Goal: Information Seeking & Learning: Learn about a topic

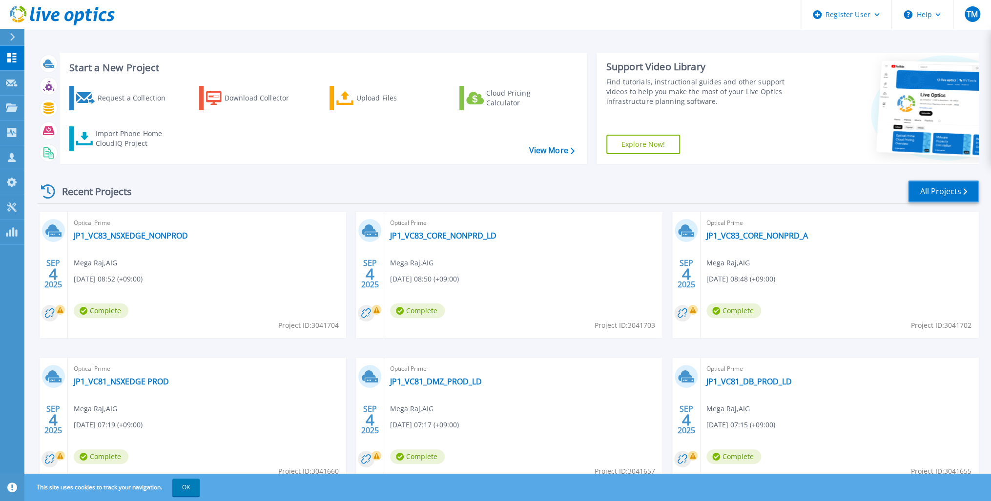
click at [936, 192] on link "All Projects" at bounding box center [943, 192] width 71 height 22
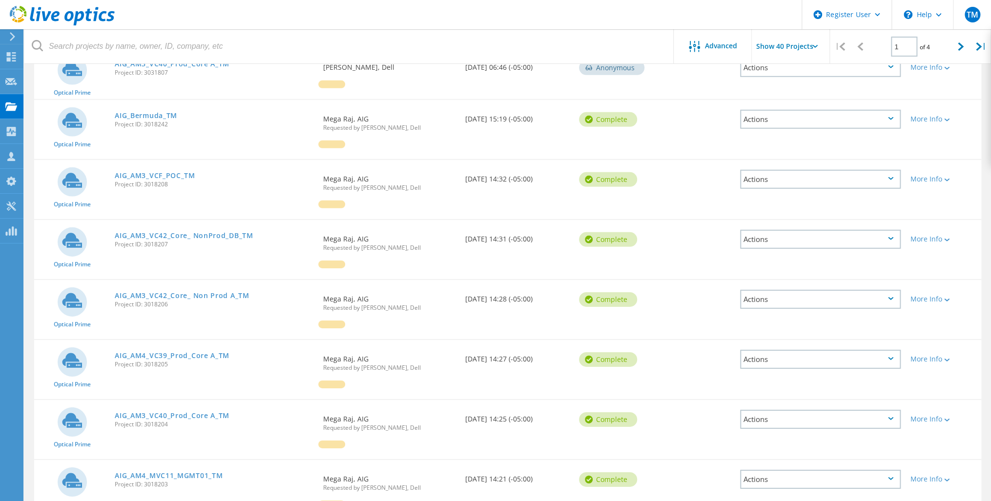
scroll to position [1844, 0]
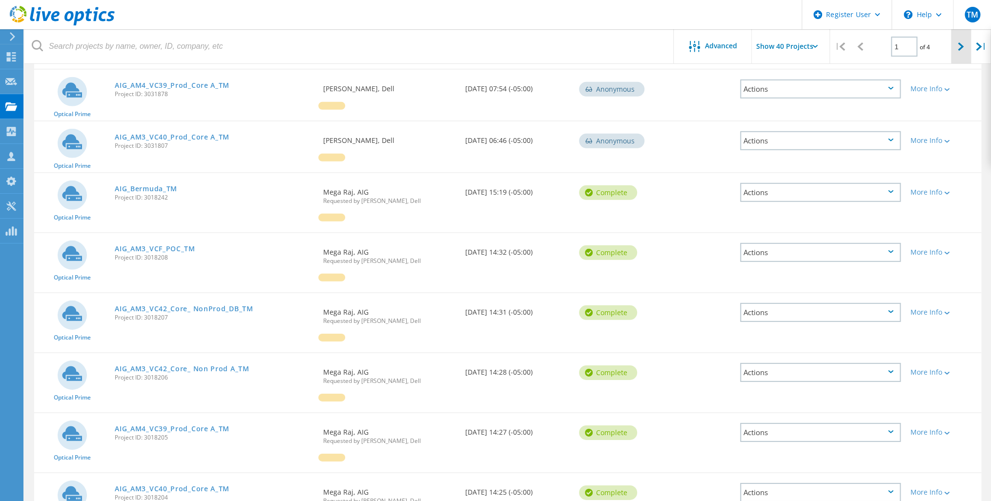
click at [958, 49] on icon at bounding box center [961, 46] width 6 height 8
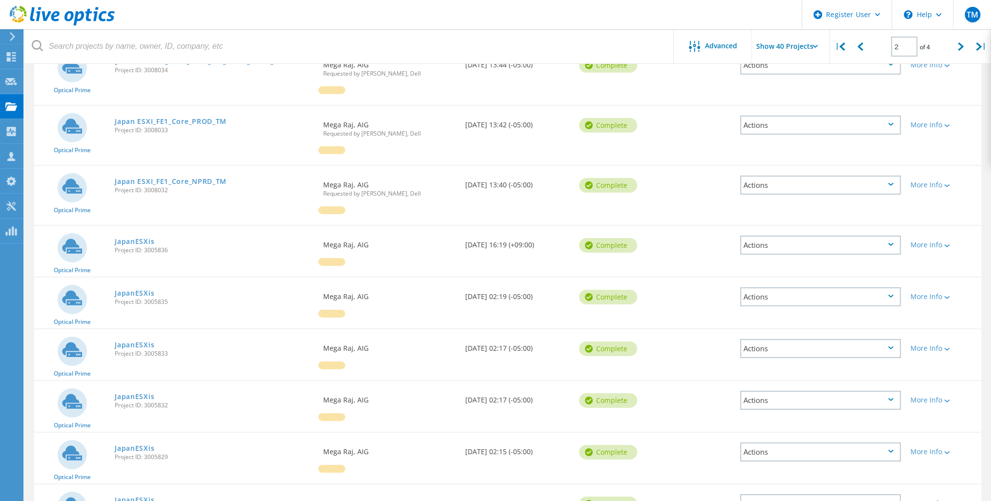
scroll to position [2028, 0]
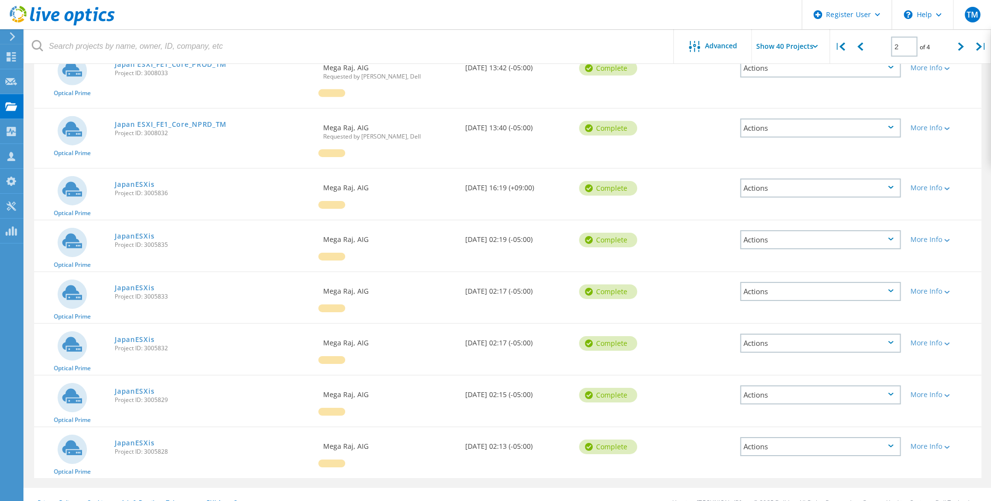
drag, startPoint x: 959, startPoint y: 48, endPoint x: 934, endPoint y: 64, distance: 30.3
click at [959, 49] on icon at bounding box center [961, 46] width 6 height 8
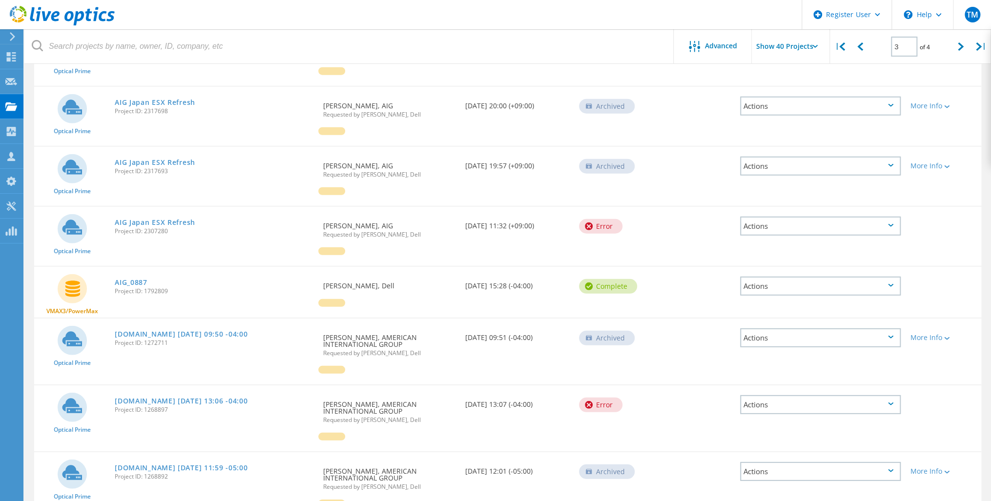
scroll to position [1632, 0]
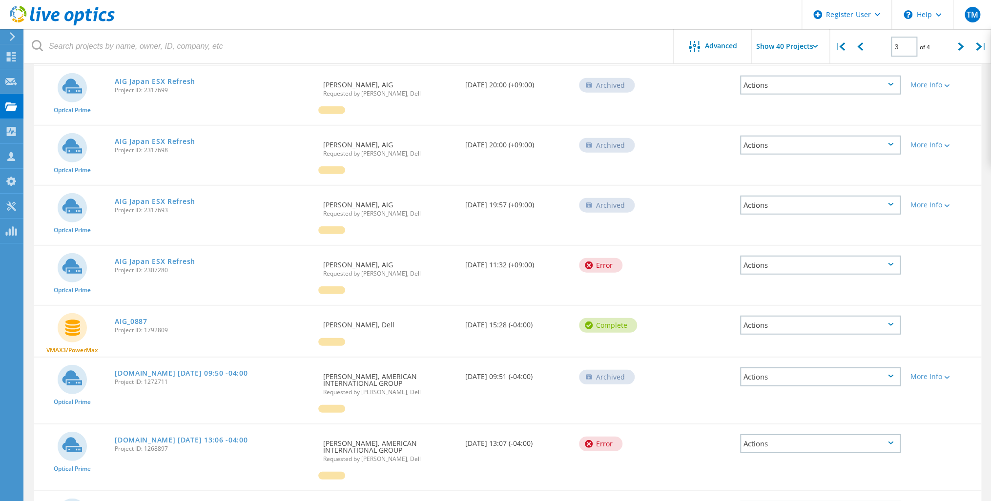
click at [891, 316] on div "Actions" at bounding box center [820, 325] width 161 height 19
click at [766, 341] on div "Delete" at bounding box center [820, 348] width 159 height 15
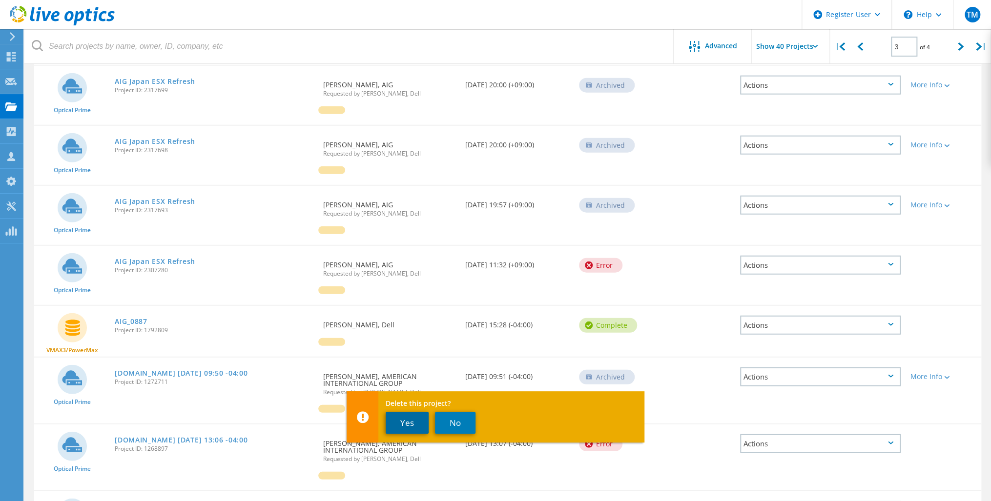
click at [405, 422] on button "Yes" at bounding box center [407, 423] width 43 height 22
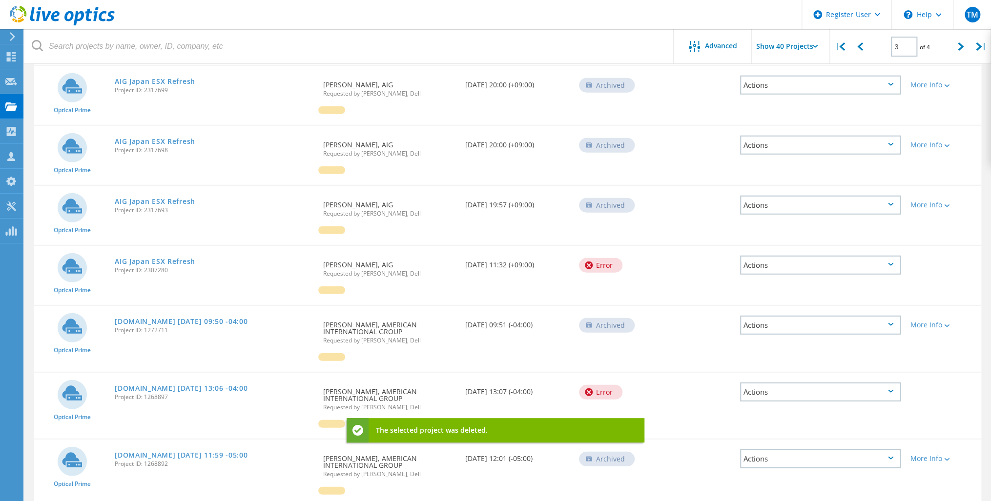
click at [893, 323] on icon at bounding box center [890, 324] width 5 height 3
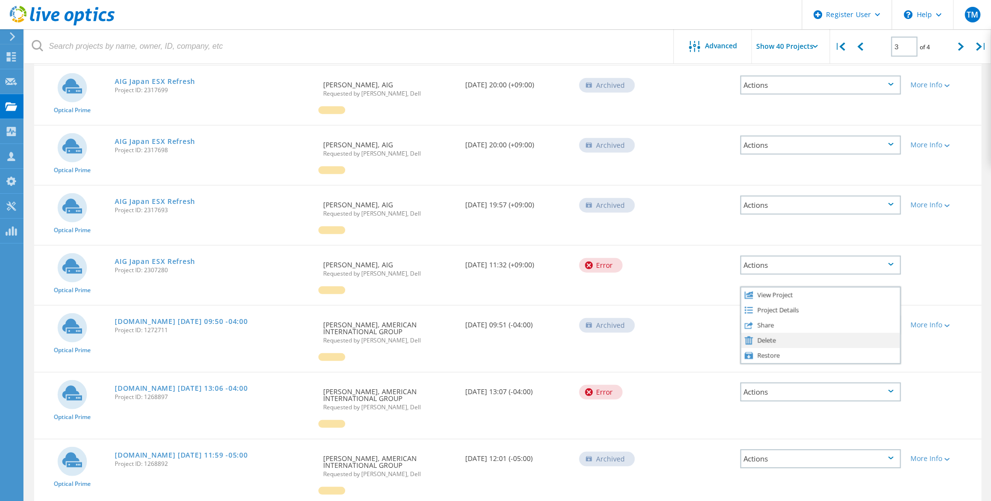
click at [768, 333] on div "Delete" at bounding box center [820, 340] width 159 height 15
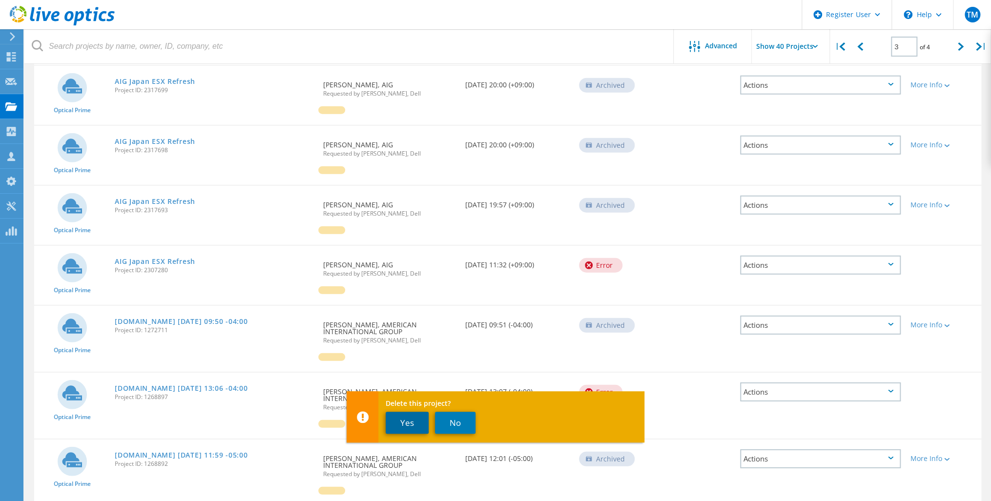
click at [404, 425] on button "Yes" at bounding box center [407, 423] width 43 height 22
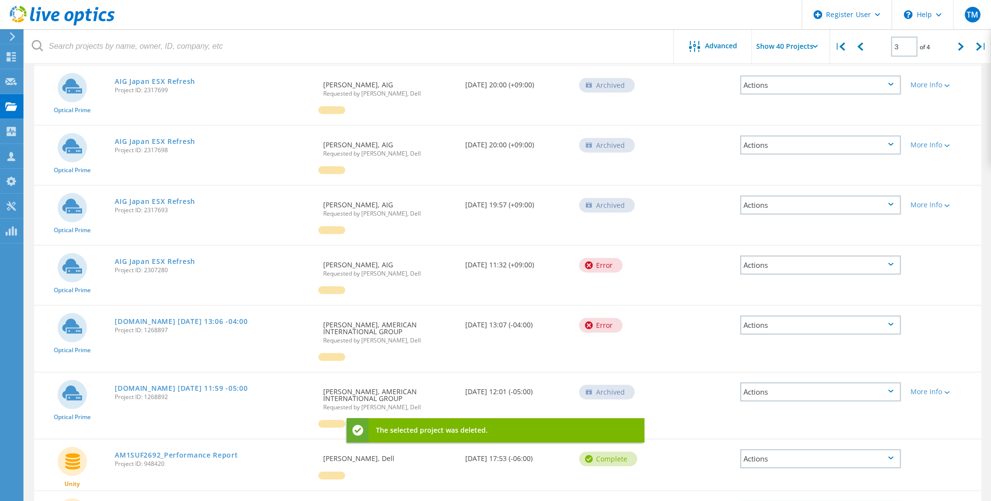
click at [857, 318] on div "Actions" at bounding box center [820, 325] width 161 height 19
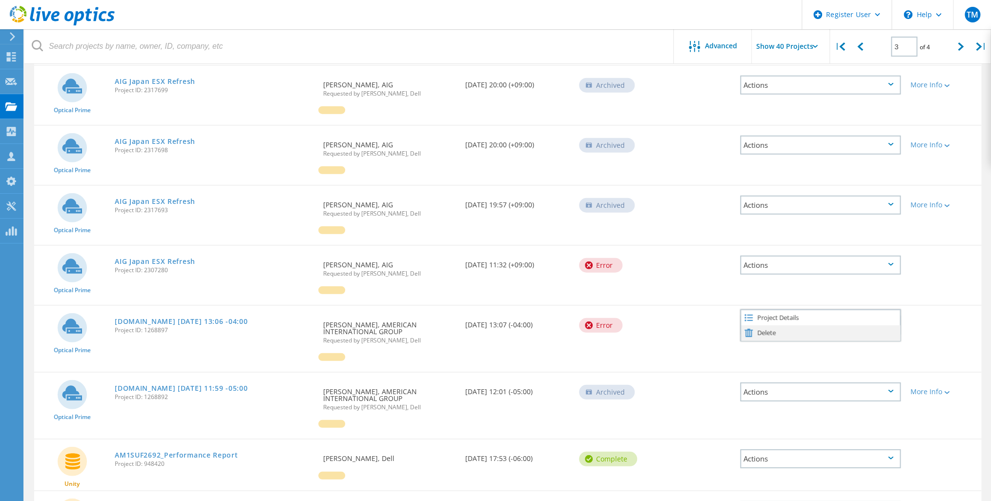
click at [766, 326] on div "Delete" at bounding box center [820, 333] width 159 height 15
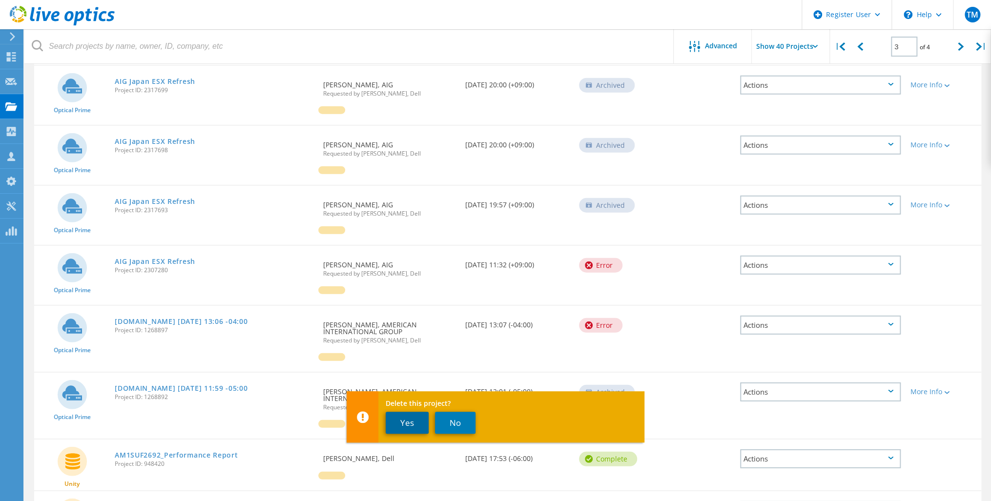
click at [397, 428] on button "Yes" at bounding box center [407, 423] width 43 height 22
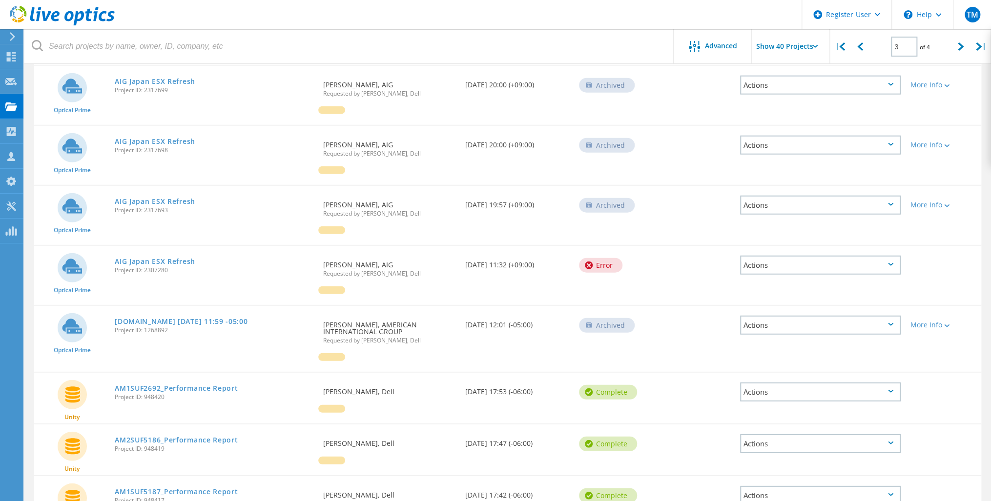
click at [777, 316] on div "Actions" at bounding box center [820, 325] width 161 height 19
click at [765, 333] on div "Delete" at bounding box center [820, 340] width 159 height 15
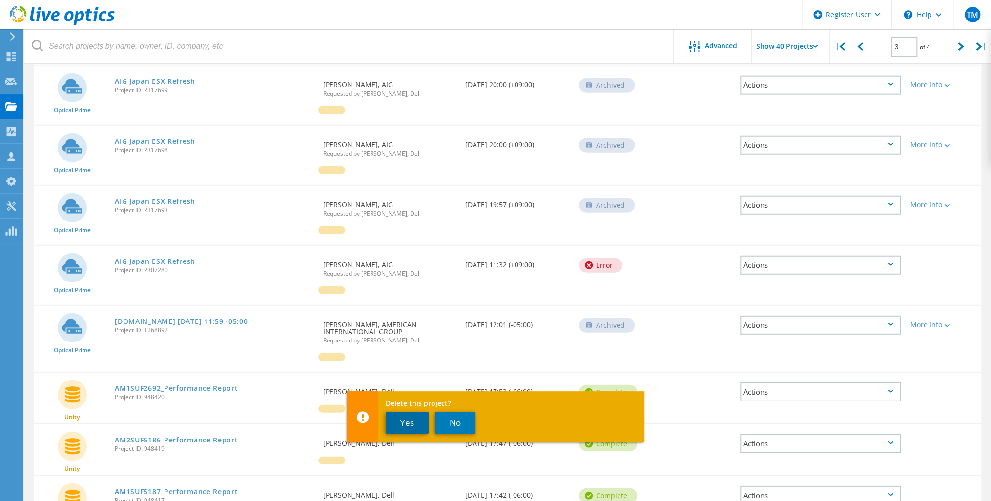
click at [403, 421] on button "Yes" at bounding box center [407, 423] width 43 height 22
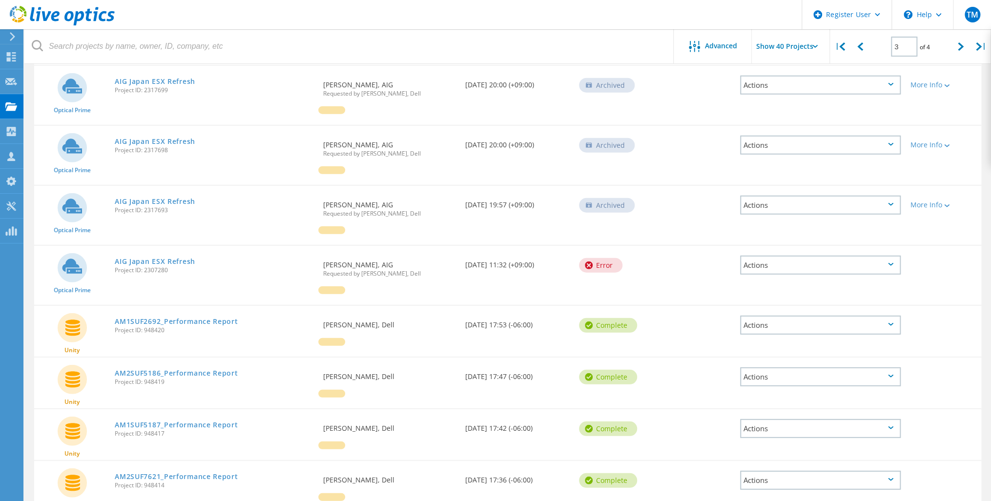
click at [769, 316] on div "Actions" at bounding box center [820, 325] width 161 height 19
click at [762, 341] on div "Delete" at bounding box center [820, 348] width 159 height 15
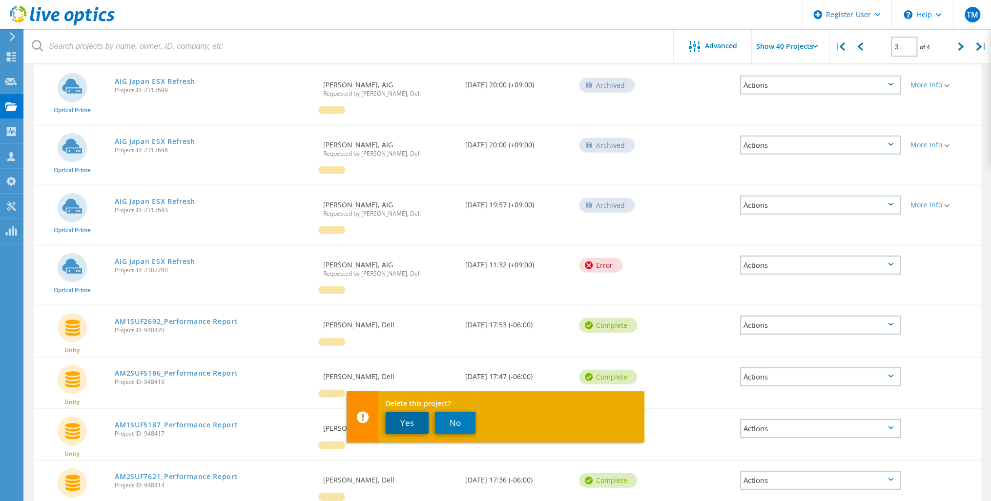
click at [409, 421] on button "Yes" at bounding box center [407, 423] width 43 height 22
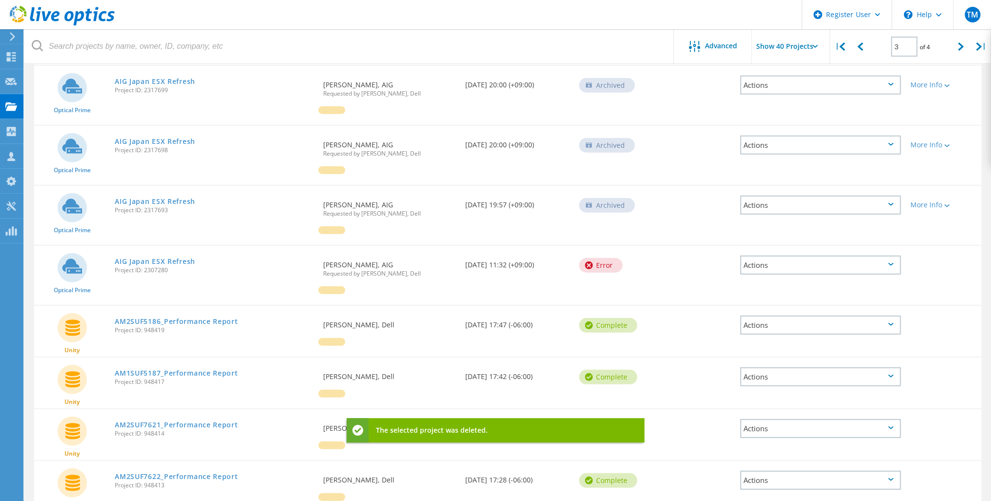
click at [770, 316] on div "Actions" at bounding box center [820, 325] width 161 height 19
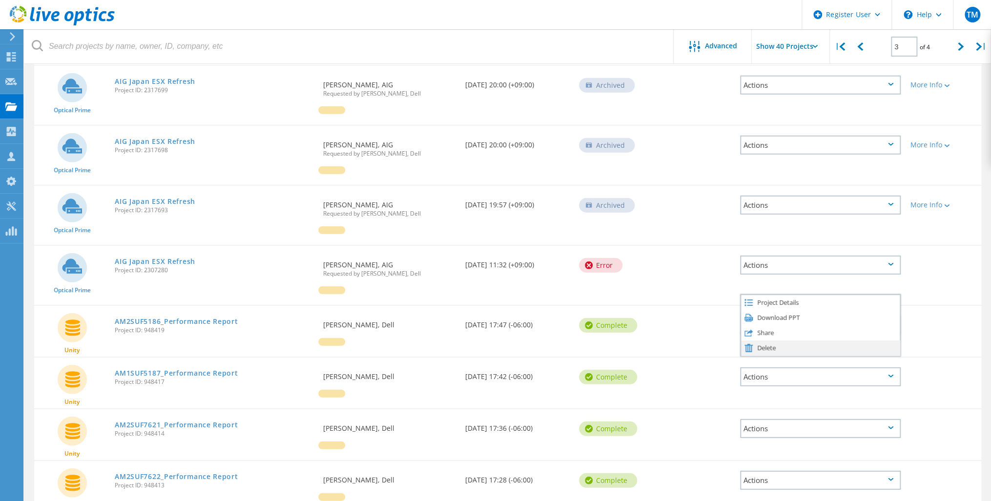
click at [765, 341] on div "Delete" at bounding box center [820, 348] width 159 height 15
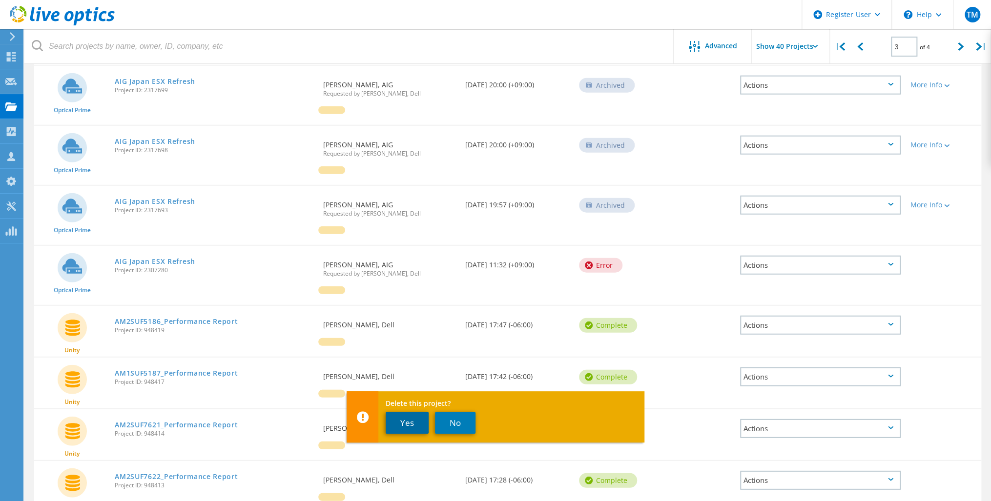
click at [399, 425] on button "Yes" at bounding box center [407, 423] width 43 height 22
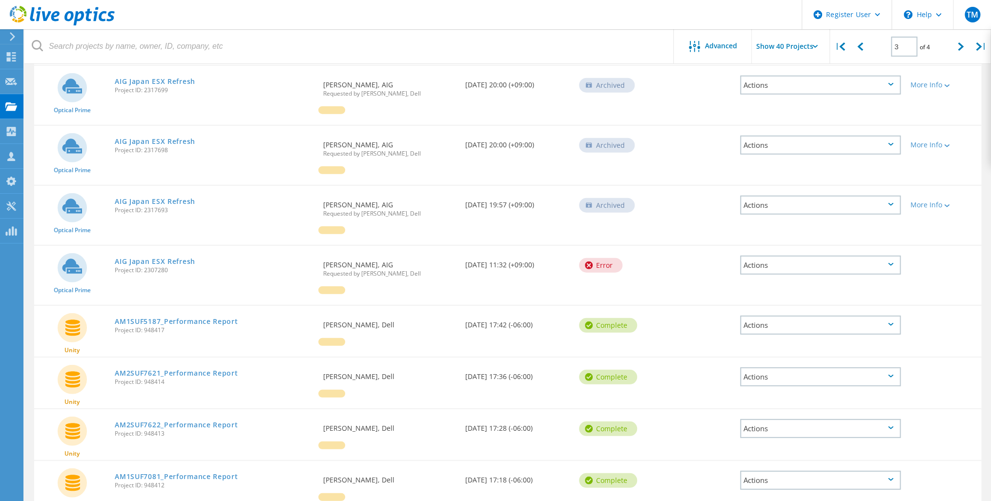
click at [756, 316] on div "Actions" at bounding box center [820, 325] width 161 height 19
click at [767, 341] on div "Delete" at bounding box center [820, 348] width 159 height 15
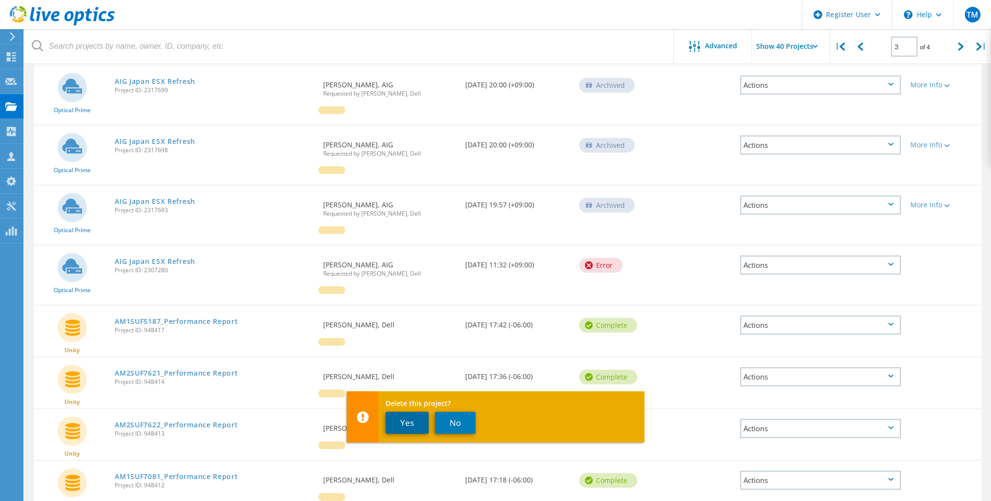
click at [409, 426] on button "Yes" at bounding box center [407, 423] width 43 height 22
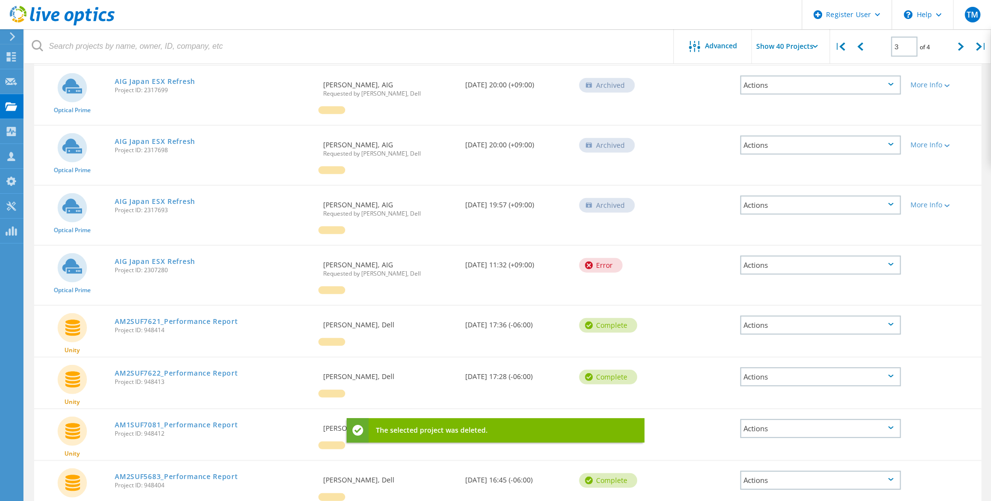
click at [762, 316] on div "Actions" at bounding box center [820, 325] width 161 height 19
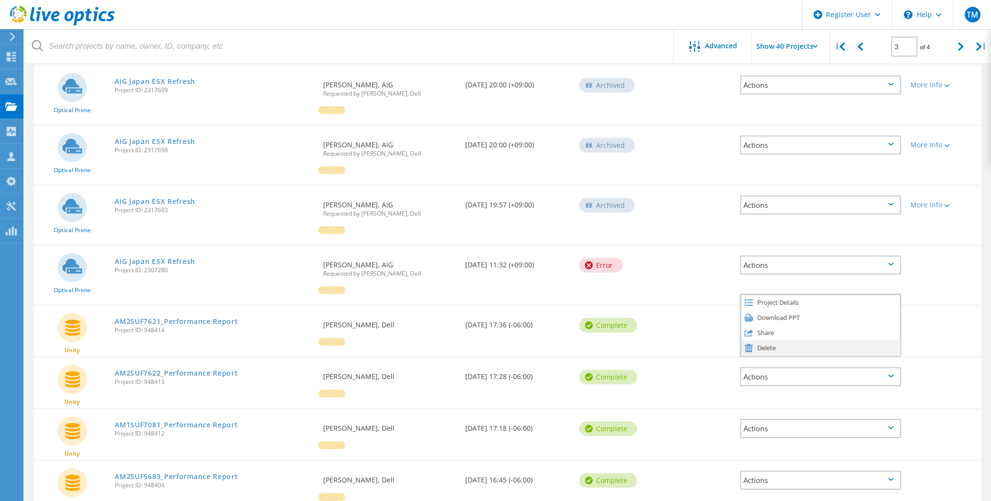
click at [762, 341] on div "Delete" at bounding box center [820, 348] width 159 height 15
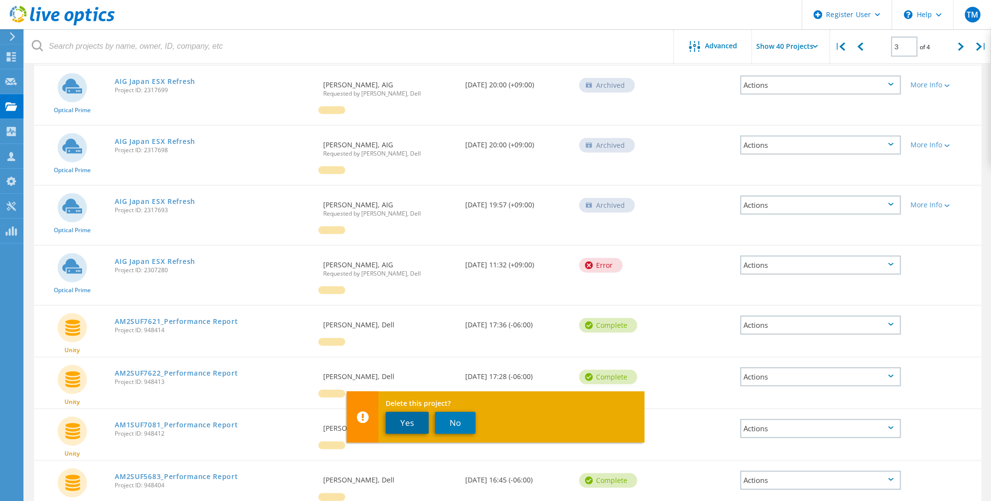
click at [398, 420] on button "Yes" at bounding box center [407, 423] width 43 height 22
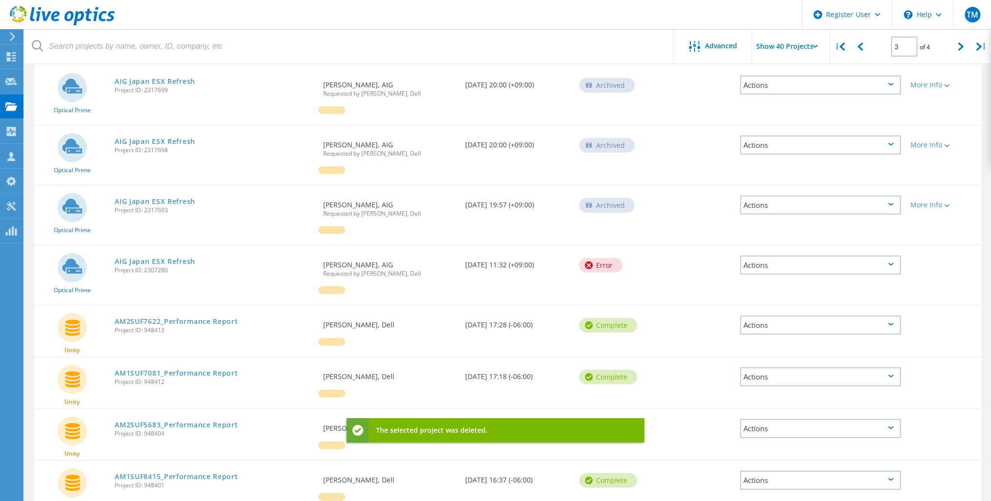
click at [760, 368] on div "Actions" at bounding box center [820, 377] width 161 height 19
click at [763, 393] on div "Delete" at bounding box center [820, 400] width 159 height 15
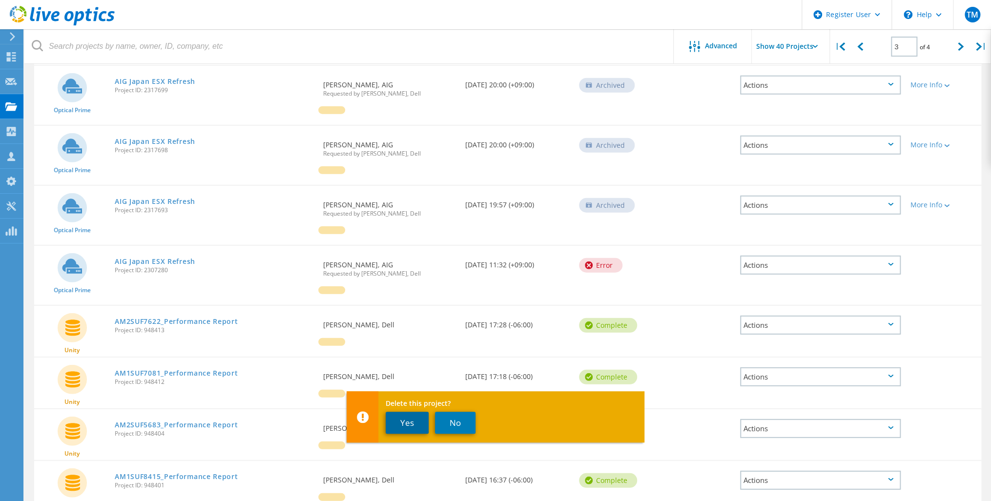
click at [418, 425] on button "Yes" at bounding box center [407, 423] width 43 height 22
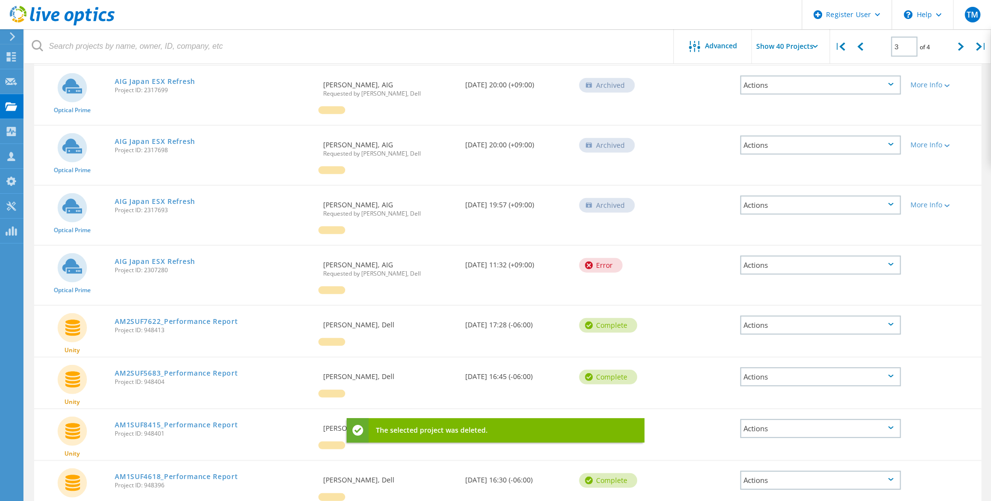
click at [769, 368] on div "Actions" at bounding box center [820, 377] width 161 height 19
click at [764, 393] on div "Delete" at bounding box center [820, 400] width 159 height 15
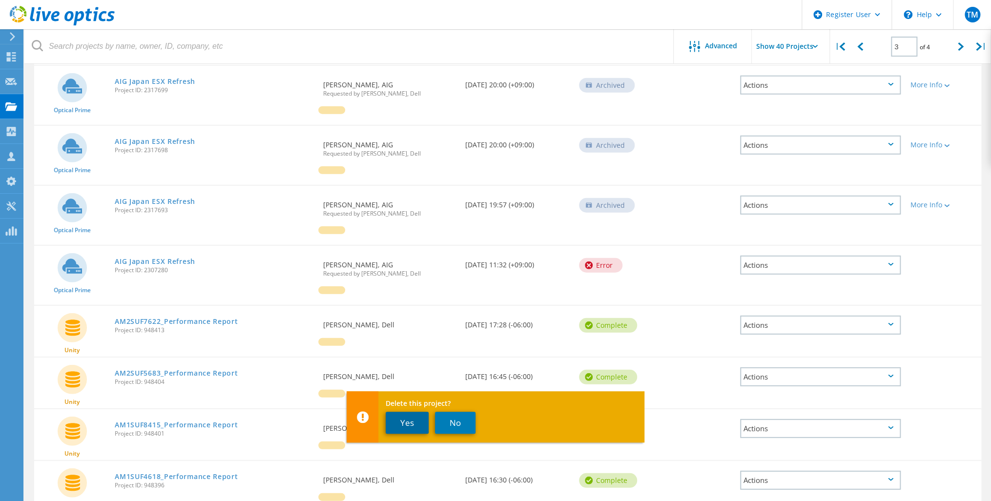
click at [404, 424] on button "Yes" at bounding box center [407, 423] width 43 height 22
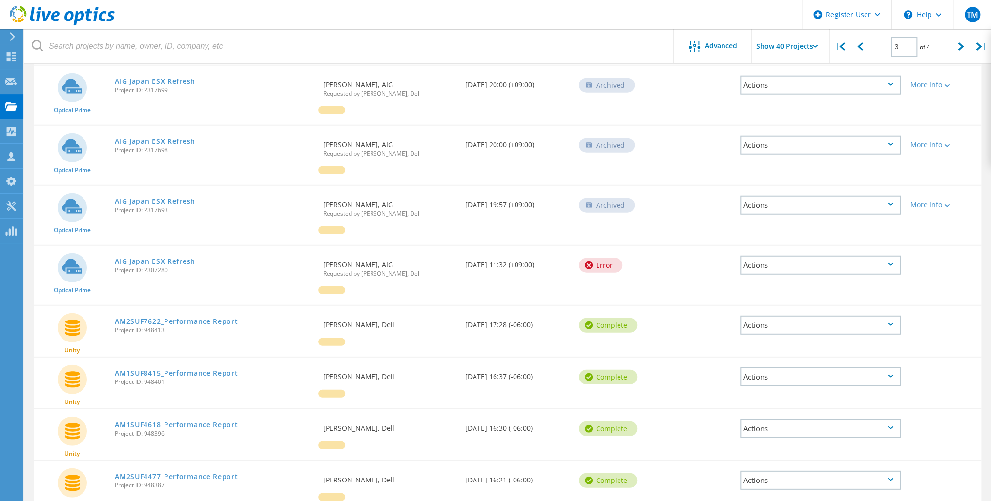
click at [779, 316] on div "Actions" at bounding box center [820, 325] width 161 height 19
click at [769, 341] on div "Delete" at bounding box center [820, 348] width 159 height 15
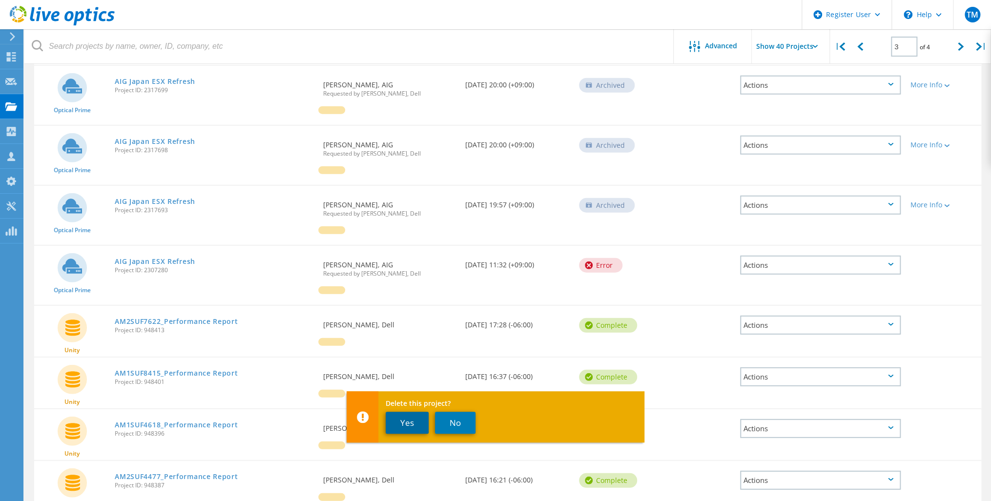
click at [412, 425] on button "Yes" at bounding box center [407, 423] width 43 height 22
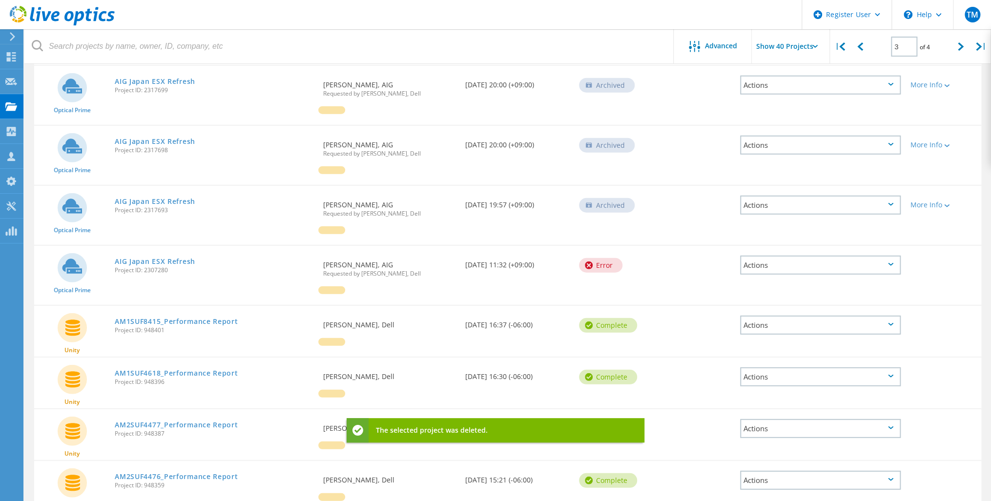
click at [771, 318] on div "Actions" at bounding box center [820, 325] width 161 height 19
click at [761, 341] on div "Delete" at bounding box center [820, 348] width 159 height 15
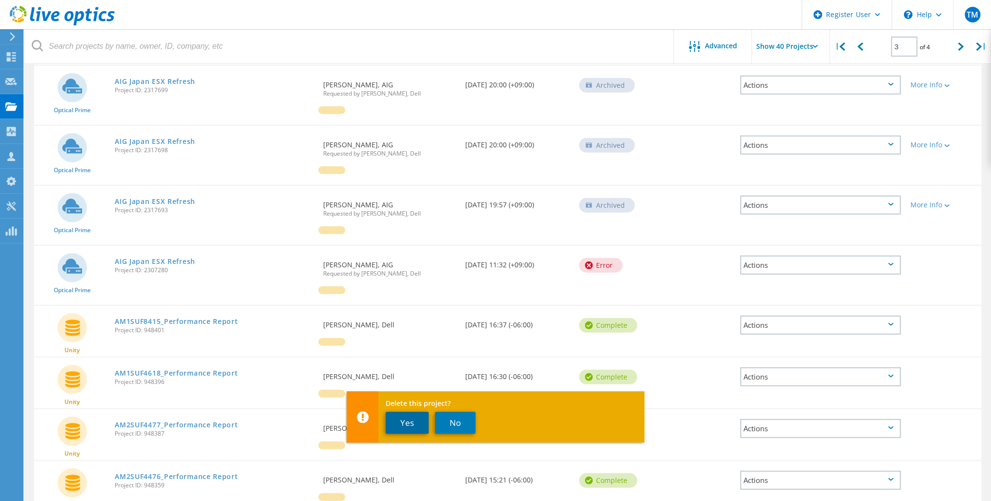
click at [410, 426] on button "Yes" at bounding box center [407, 423] width 43 height 22
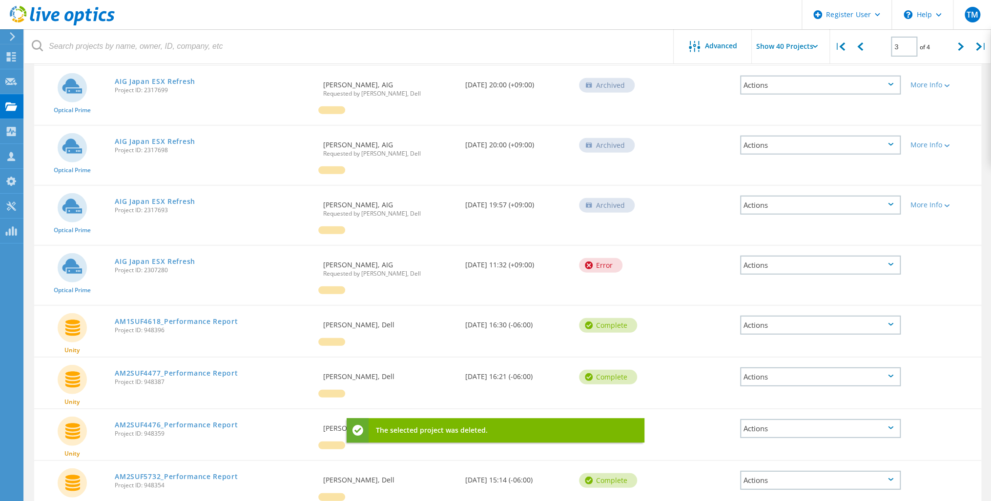
click at [761, 368] on div "Actions" at bounding box center [820, 377] width 161 height 19
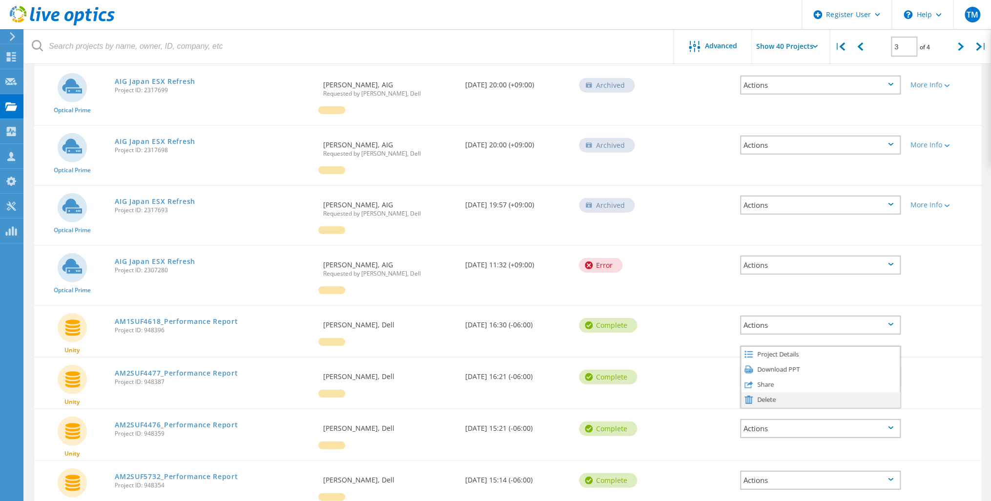
click at [763, 393] on div "Delete" at bounding box center [820, 400] width 159 height 15
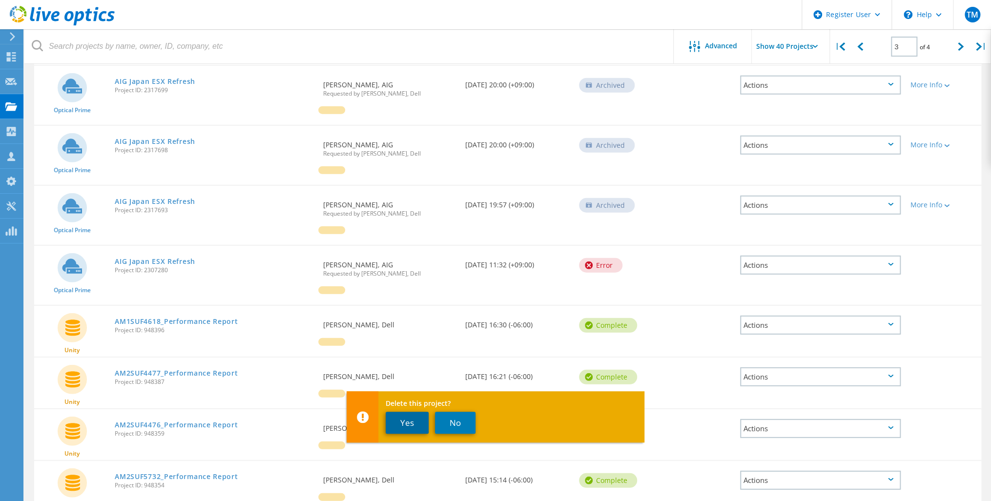
click at [406, 423] on button "Yes" at bounding box center [407, 423] width 43 height 22
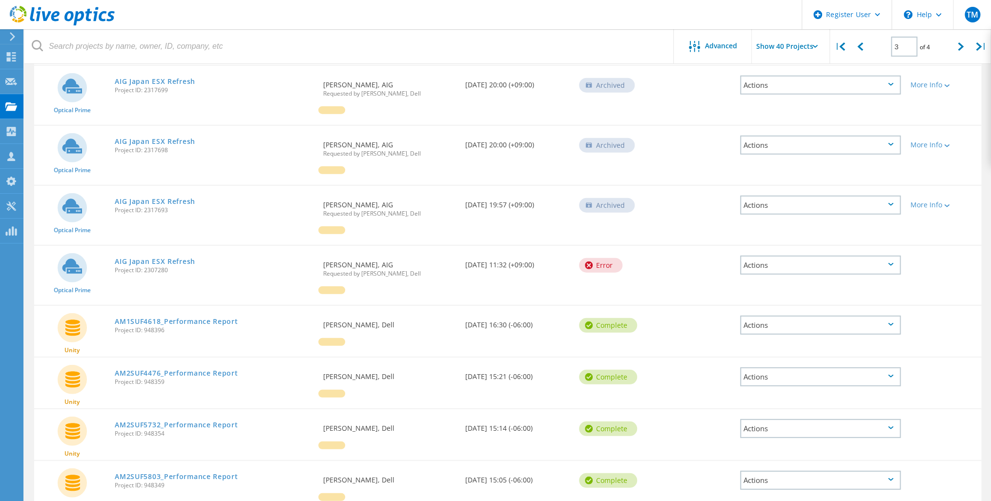
click at [762, 317] on div "Actions" at bounding box center [820, 325] width 161 height 19
click at [764, 341] on div "Delete" at bounding box center [820, 348] width 159 height 15
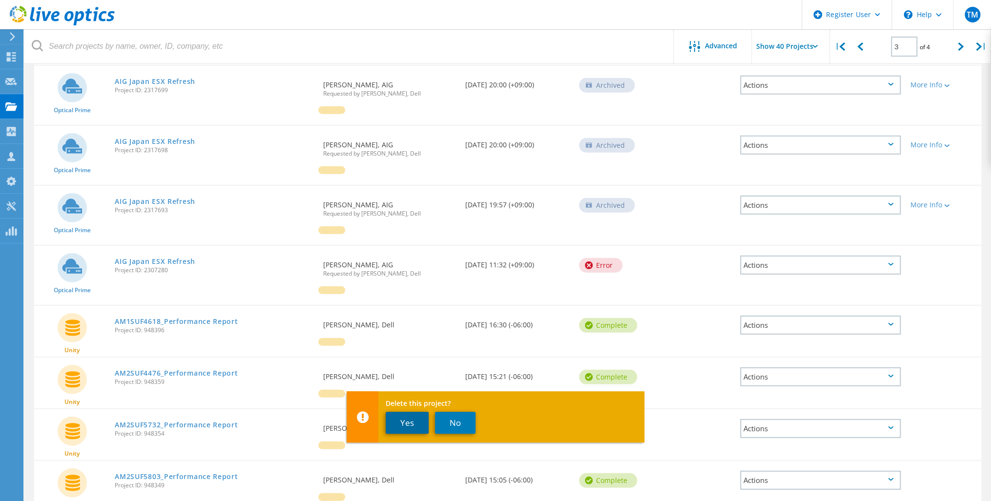
drag, startPoint x: 406, startPoint y: 422, endPoint x: 403, endPoint y: 418, distance: 5.3
click at [406, 422] on button "Yes" at bounding box center [407, 423] width 43 height 22
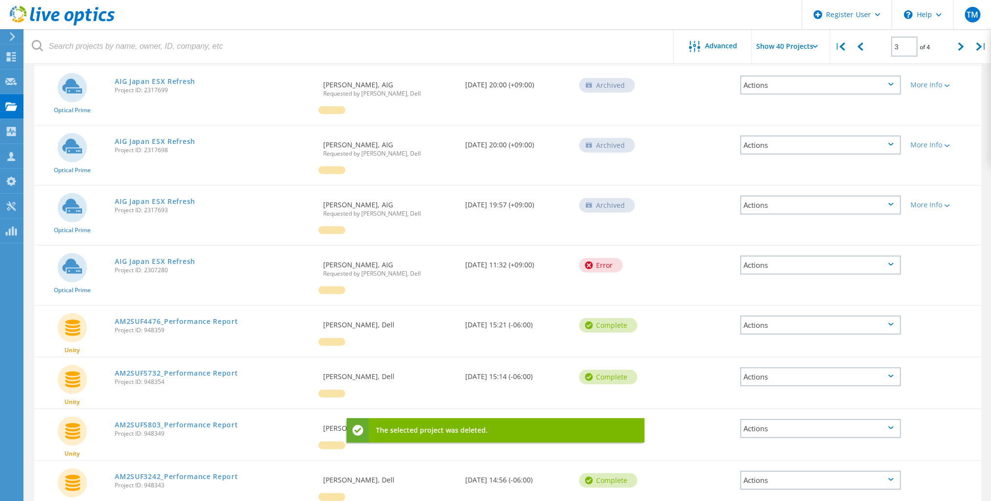
click at [762, 316] on div "Actions" at bounding box center [820, 325] width 161 height 19
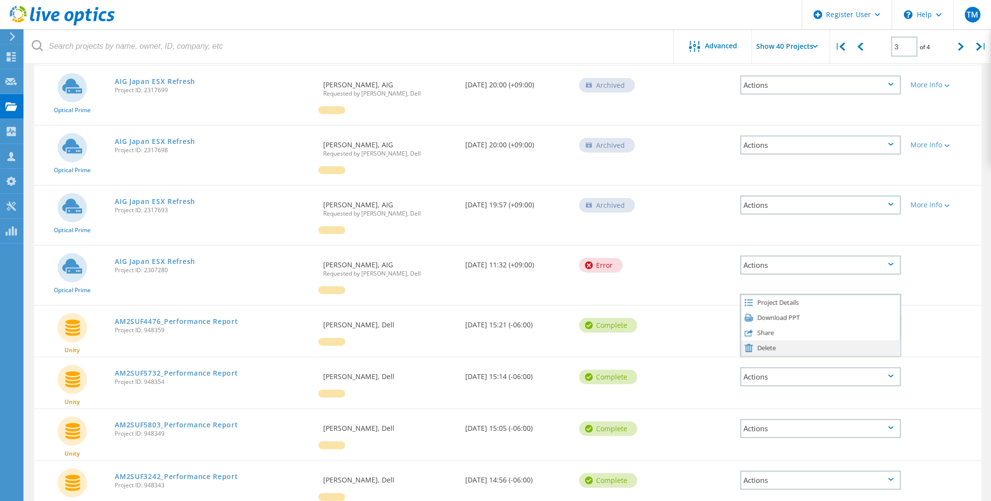
click at [762, 341] on div "Delete" at bounding box center [820, 348] width 159 height 15
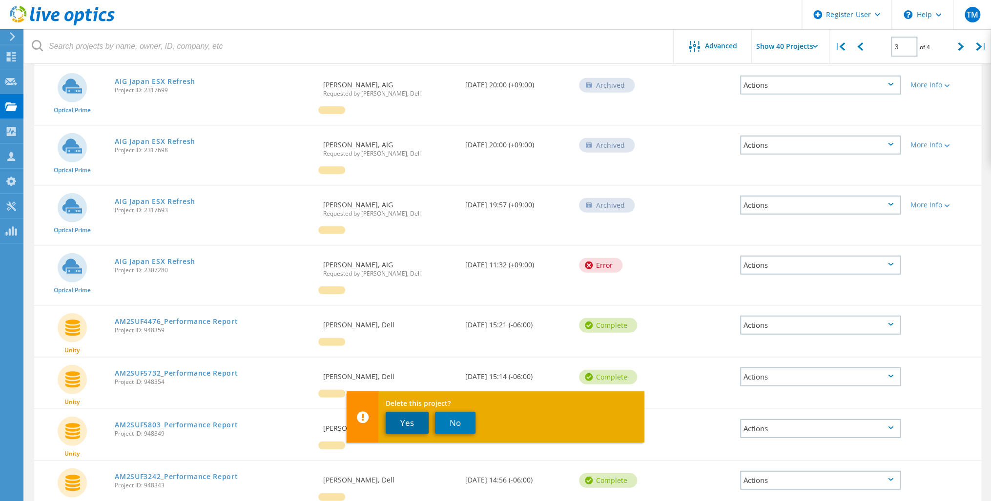
click at [408, 426] on button "Yes" at bounding box center [407, 423] width 43 height 22
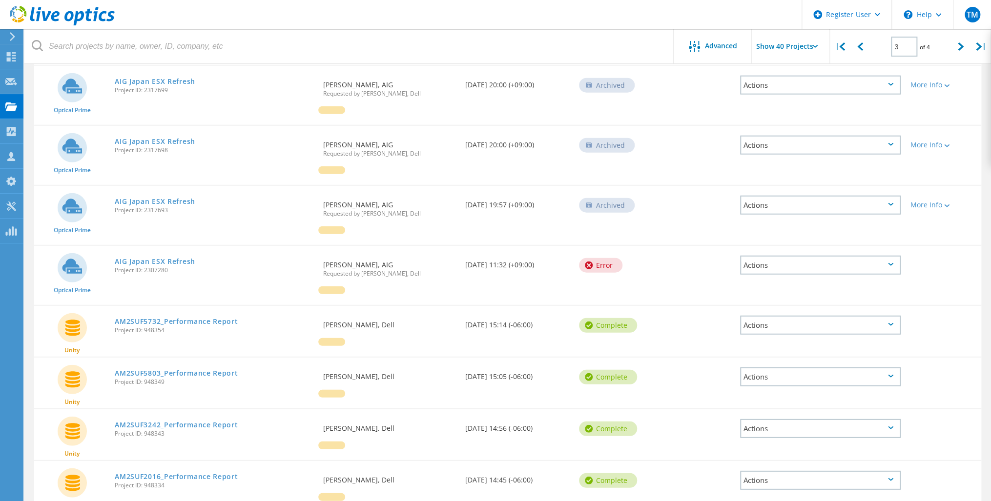
click at [780, 316] on div "Actions" at bounding box center [820, 325] width 161 height 19
click at [765, 341] on div "Delete" at bounding box center [820, 348] width 159 height 15
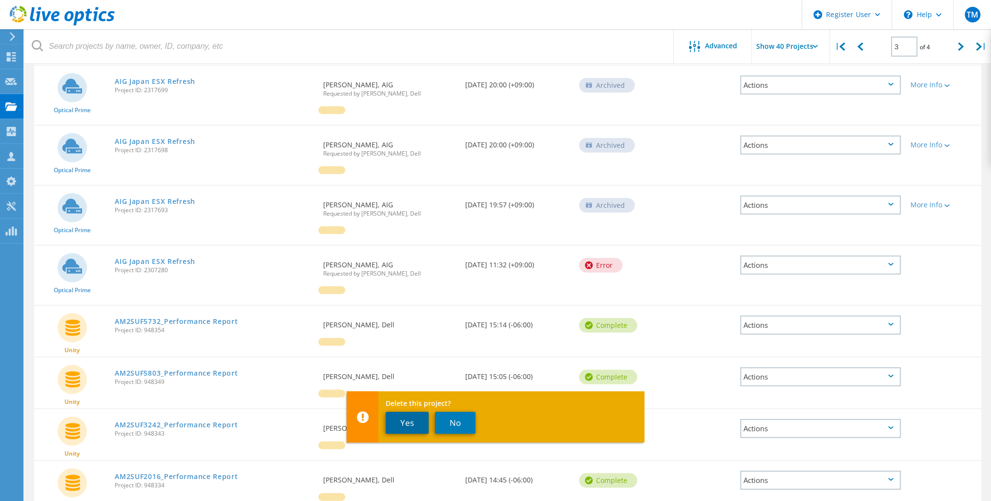
click at [407, 425] on button "Yes" at bounding box center [407, 423] width 43 height 22
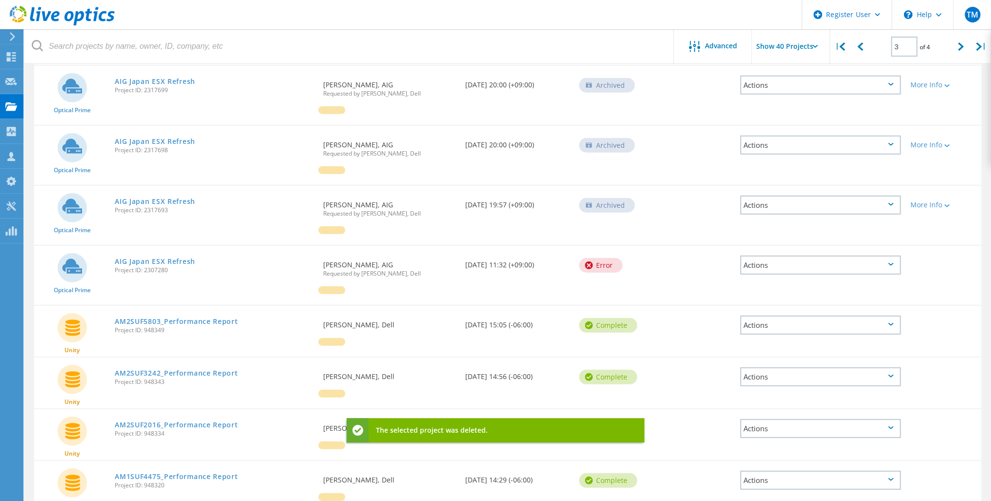
click at [787, 316] on div "Actions" at bounding box center [820, 325] width 161 height 19
click at [762, 341] on div "Delete" at bounding box center [820, 348] width 159 height 15
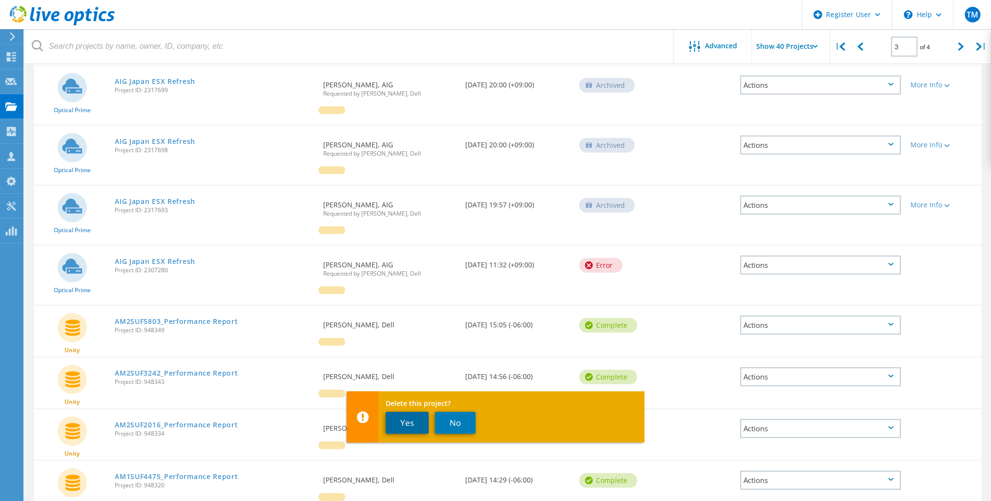
click at [398, 428] on button "Yes" at bounding box center [407, 423] width 43 height 22
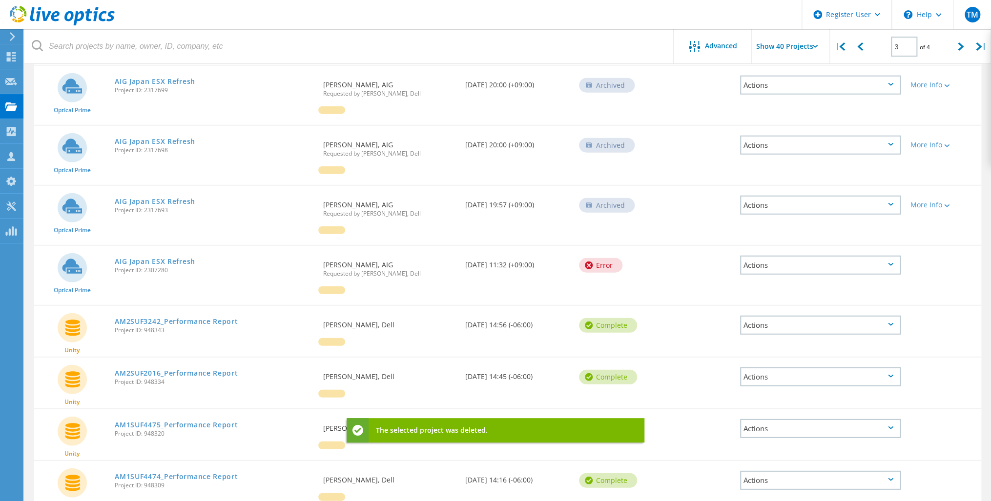
click at [791, 316] on div "Actions" at bounding box center [820, 325] width 161 height 19
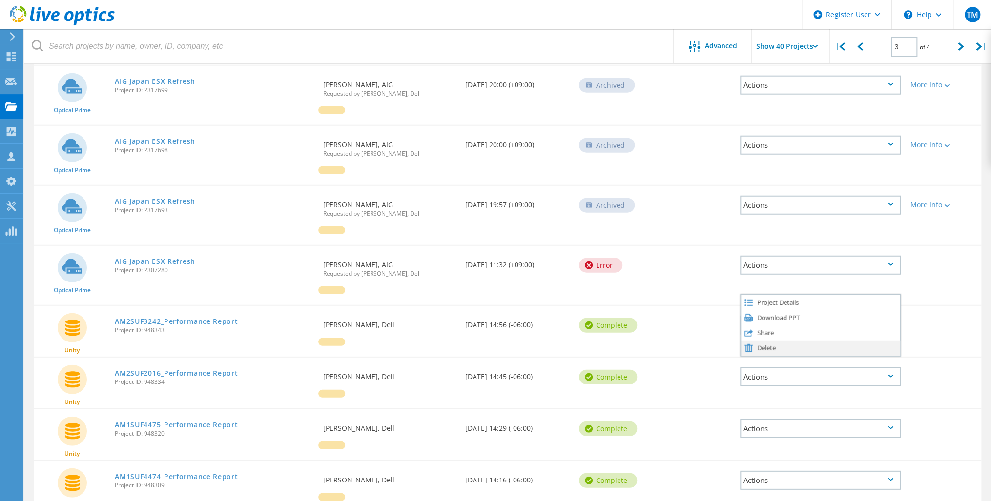
click at [761, 341] on div "Delete" at bounding box center [820, 348] width 159 height 15
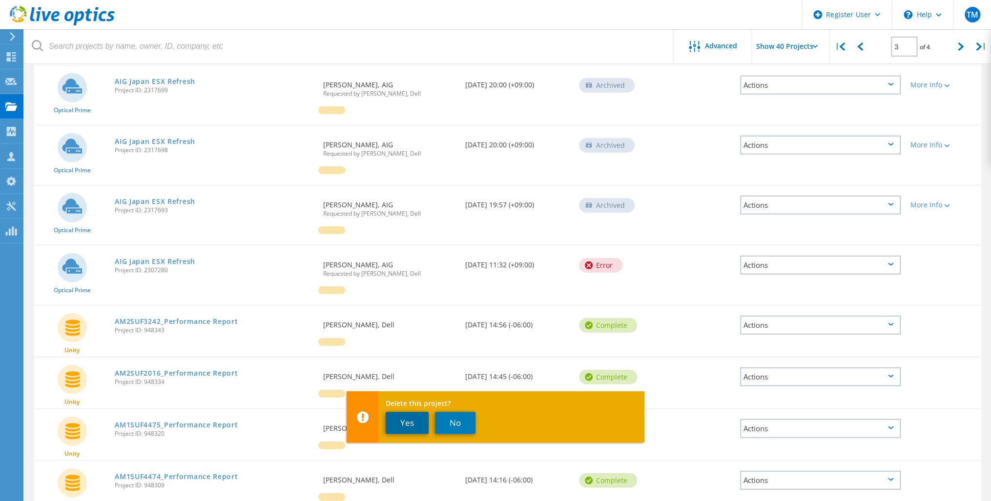
click at [408, 427] on button "Yes" at bounding box center [407, 423] width 43 height 22
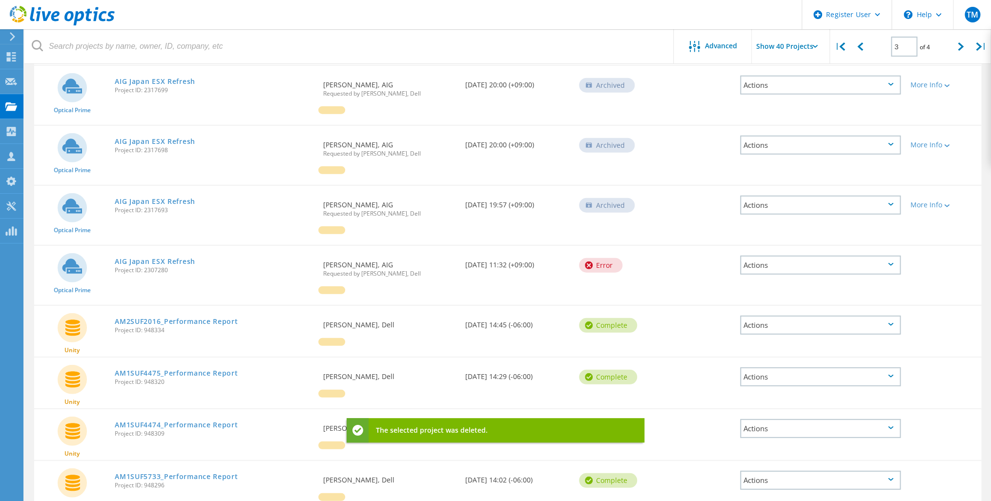
click at [824, 368] on div "Actions" at bounding box center [820, 377] width 161 height 19
click at [777, 393] on div "Delete" at bounding box center [820, 400] width 159 height 15
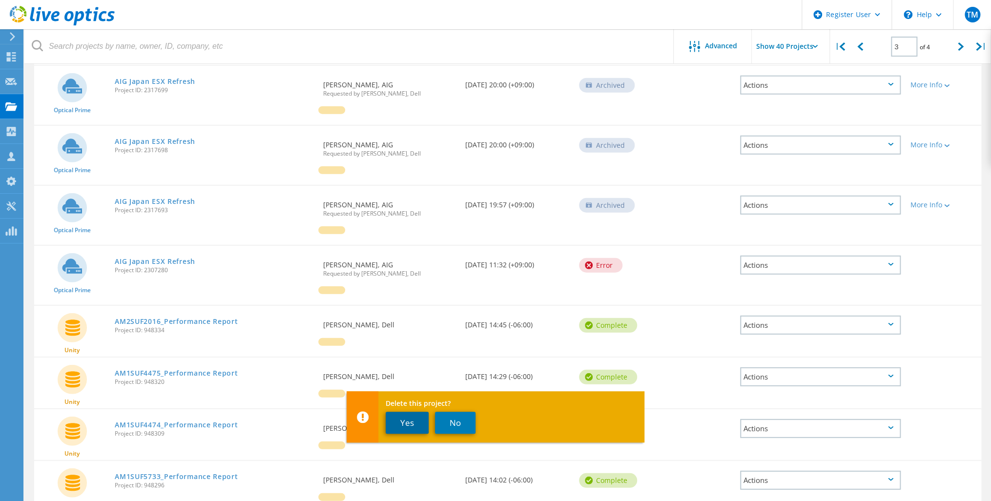
click at [410, 422] on button "Yes" at bounding box center [407, 423] width 43 height 22
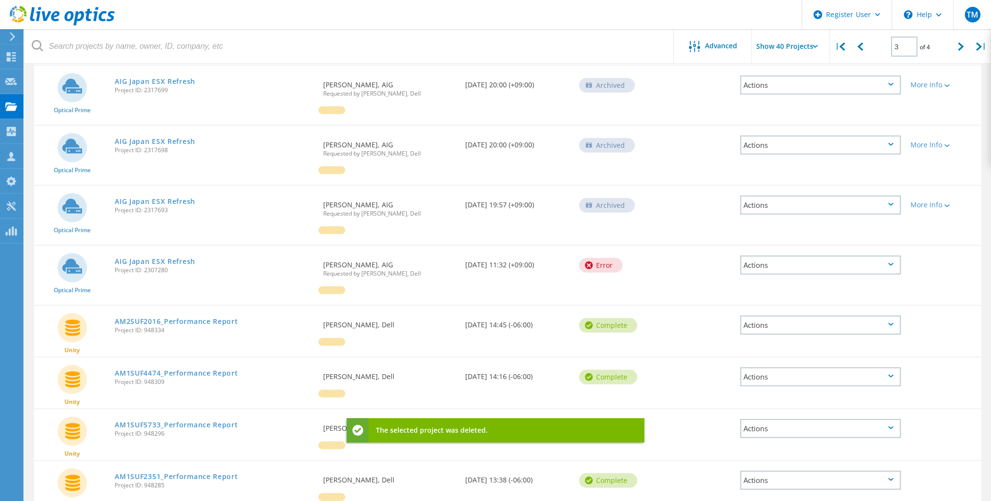
click at [814, 419] on div "Actions" at bounding box center [820, 428] width 161 height 19
click at [767, 444] on div "Delete" at bounding box center [820, 451] width 159 height 15
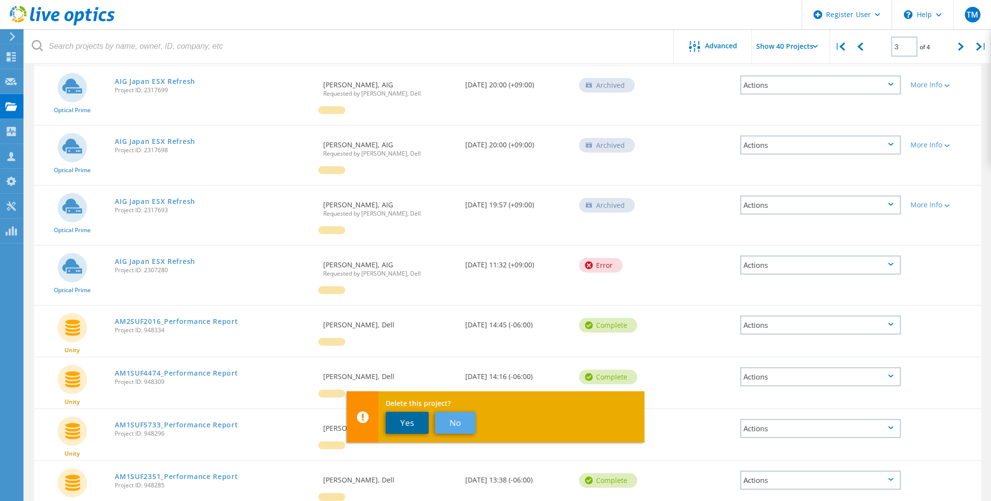
drag, startPoint x: 415, startPoint y: 427, endPoint x: 445, endPoint y: 424, distance: 30.4
click at [415, 426] on button "Yes" at bounding box center [407, 423] width 43 height 22
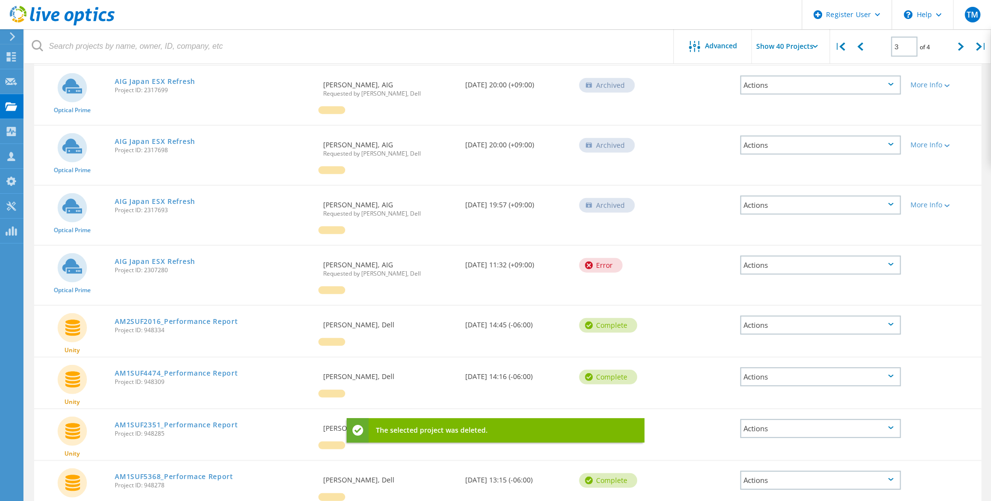
click at [809, 419] on div "Actions" at bounding box center [820, 428] width 161 height 19
click at [789, 444] on div "Delete" at bounding box center [820, 451] width 159 height 15
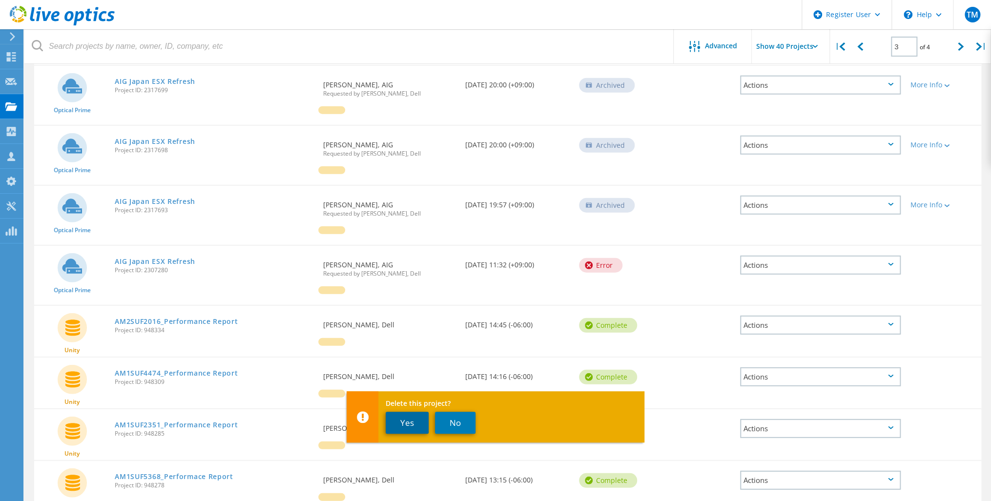
click at [410, 422] on button "Yes" at bounding box center [407, 423] width 43 height 22
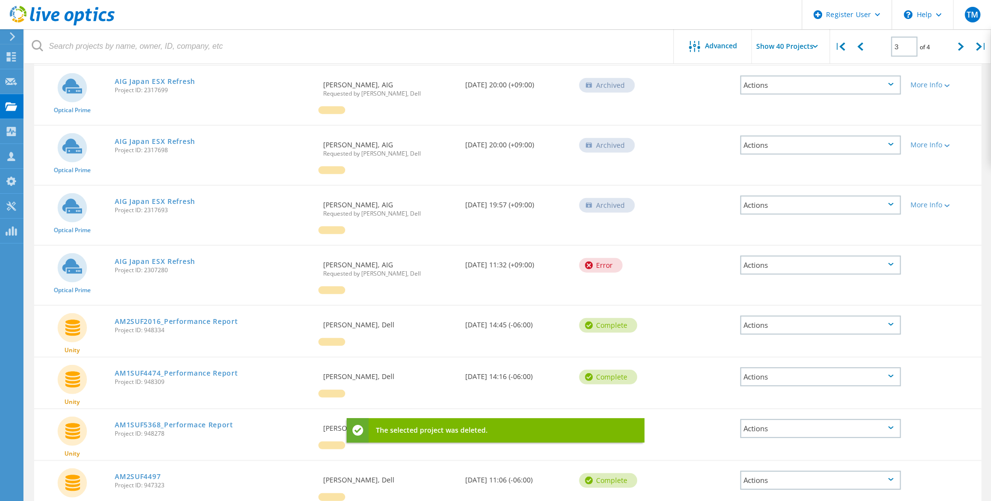
click at [817, 419] on div "Actions" at bounding box center [820, 428] width 161 height 19
click at [775, 444] on div "Delete" at bounding box center [820, 451] width 159 height 15
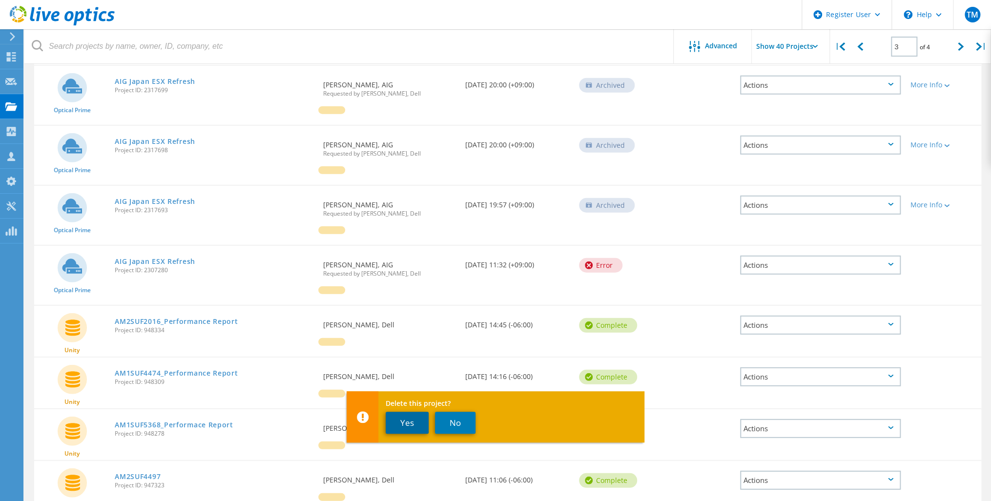
click at [399, 420] on button "Yes" at bounding box center [407, 423] width 43 height 22
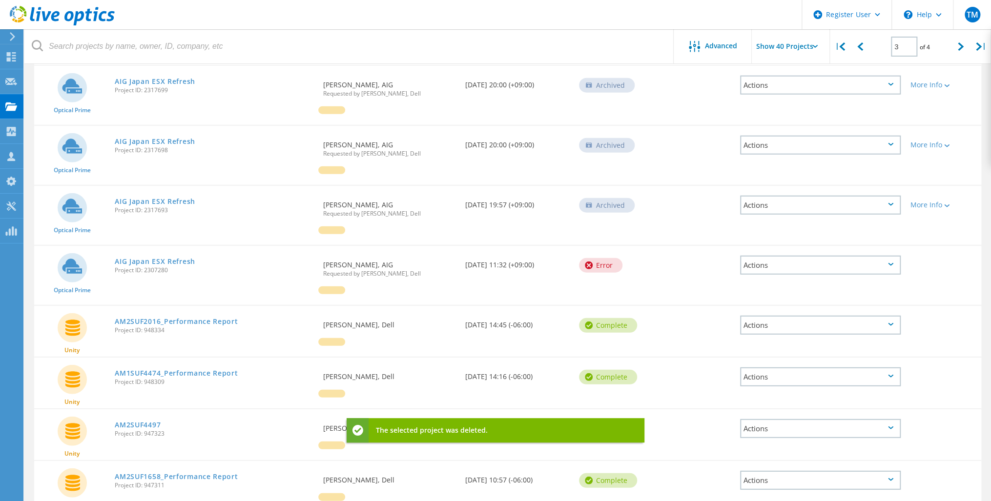
click at [765, 419] on div "Actions" at bounding box center [820, 428] width 161 height 19
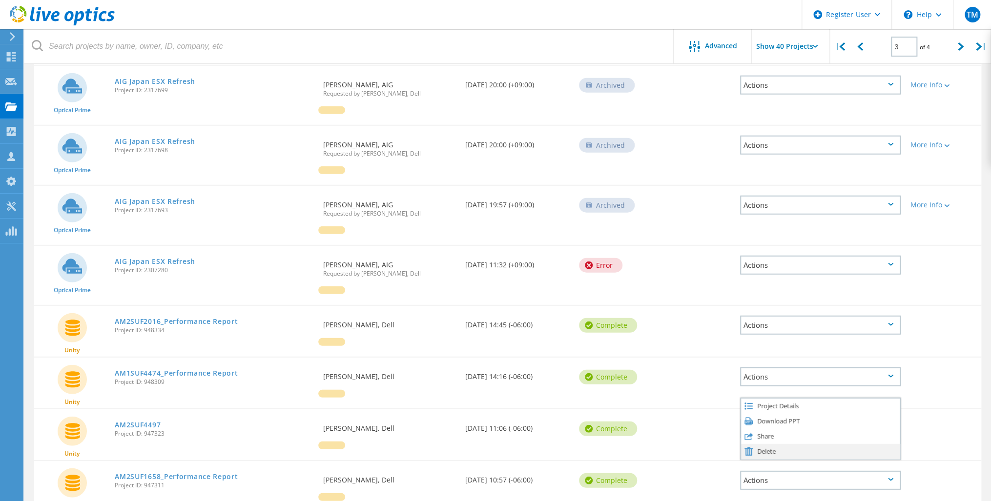
click at [765, 444] on div "Delete" at bounding box center [820, 451] width 159 height 15
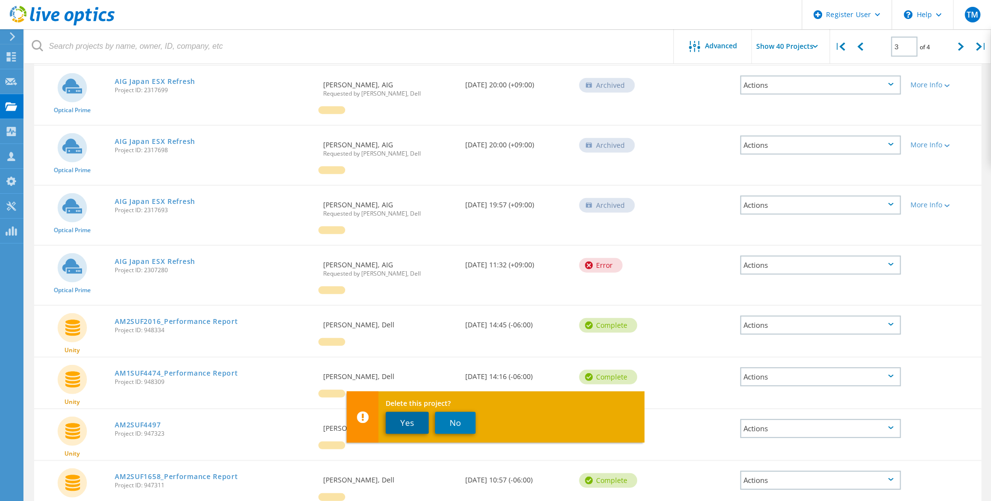
click at [404, 427] on button "Yes" at bounding box center [407, 423] width 43 height 22
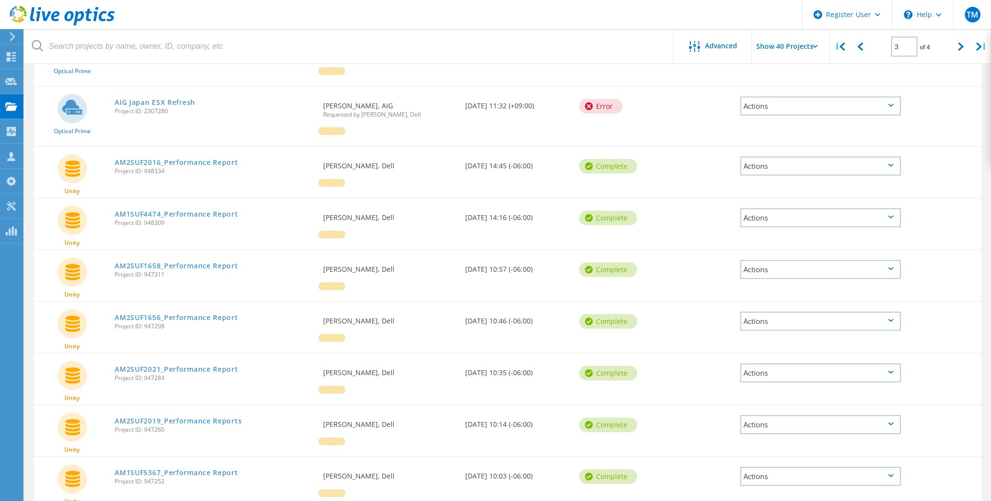
scroll to position [1821, 0]
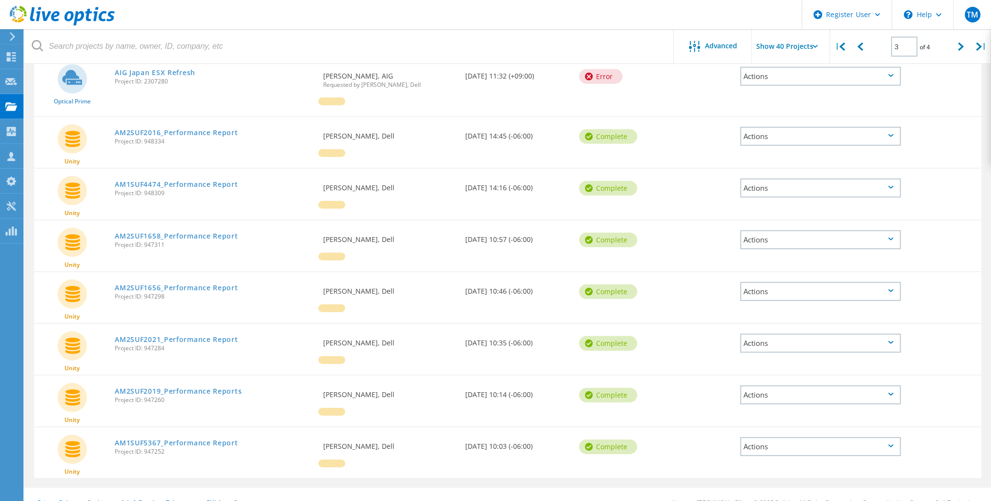
click at [763, 437] on div "Actions" at bounding box center [820, 446] width 161 height 19
click at [769, 462] on div "Delete" at bounding box center [820, 469] width 159 height 15
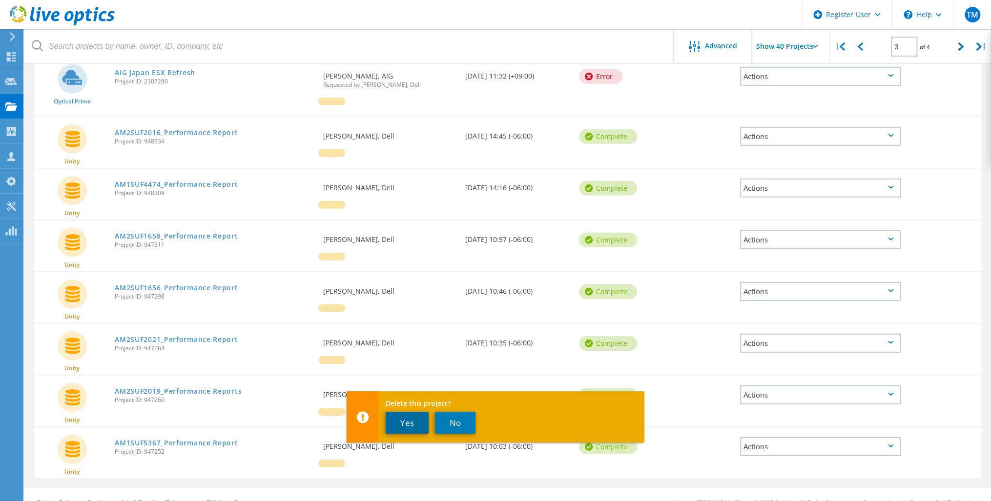
click at [403, 419] on button "Yes" at bounding box center [407, 423] width 43 height 22
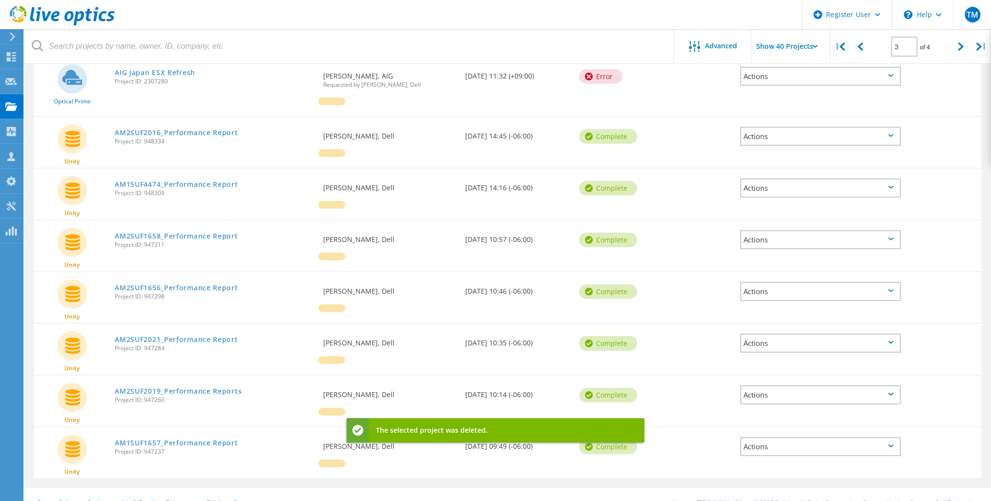
click at [773, 437] on div "Actions" at bounding box center [820, 446] width 161 height 19
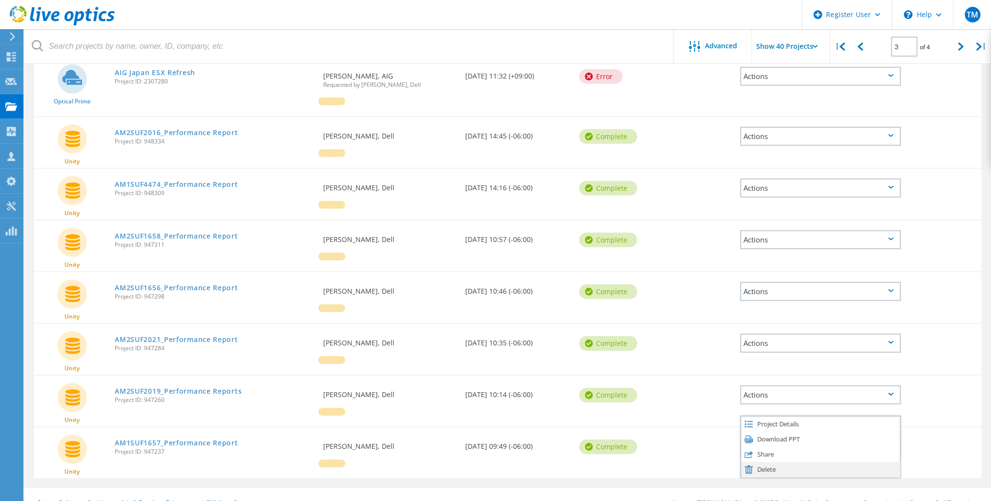
click at [763, 462] on div "Delete" at bounding box center [820, 469] width 159 height 15
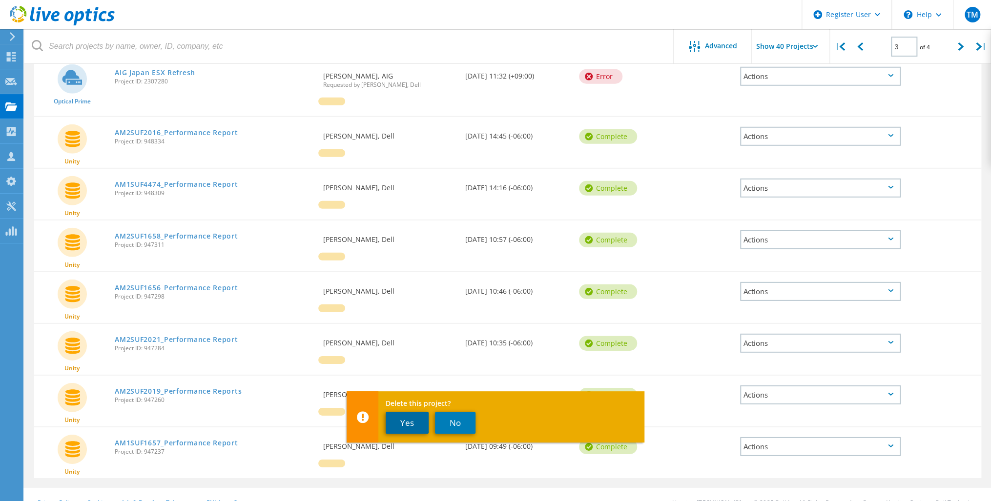
click at [407, 422] on button "Yes" at bounding box center [407, 423] width 43 height 22
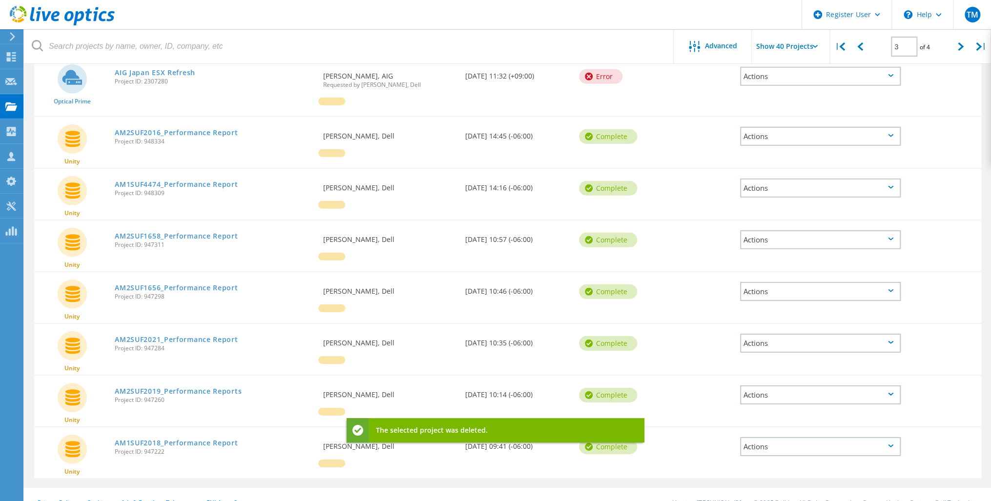
click at [771, 386] on div "Actions" at bounding box center [820, 395] width 161 height 19
click at [764, 411] on div "Delete" at bounding box center [820, 418] width 159 height 15
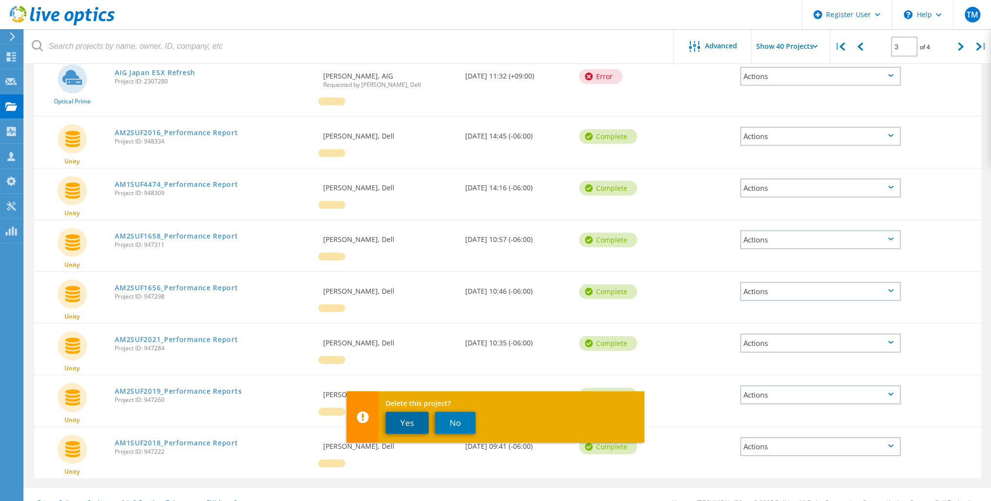
click at [416, 422] on button "Yes" at bounding box center [407, 423] width 43 height 22
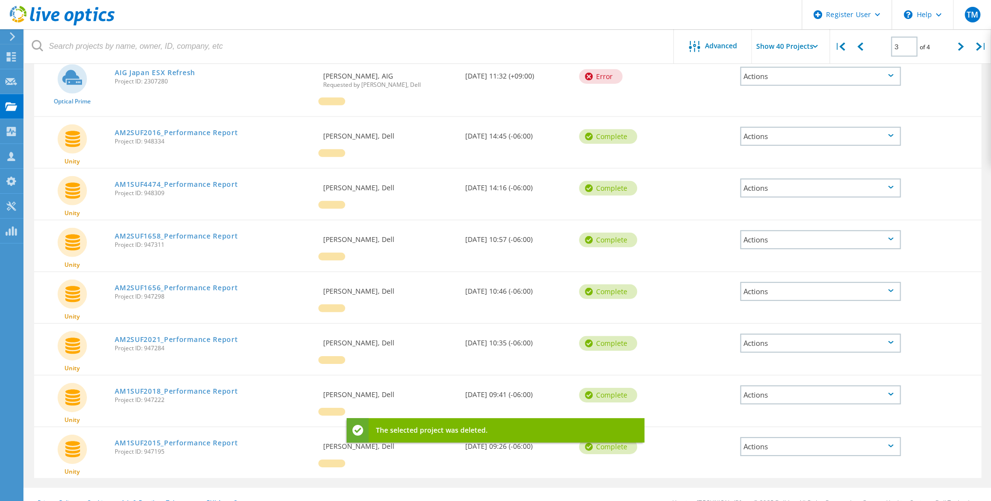
click at [762, 437] on div "Actions" at bounding box center [820, 446] width 161 height 19
click at [765, 462] on div "Delete" at bounding box center [820, 469] width 159 height 15
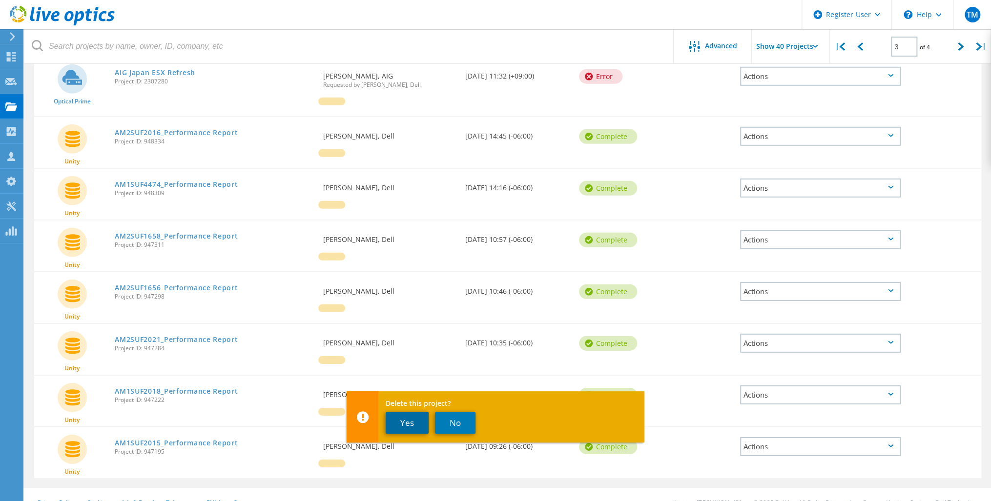
click at [414, 422] on button "Yes" at bounding box center [407, 423] width 43 height 22
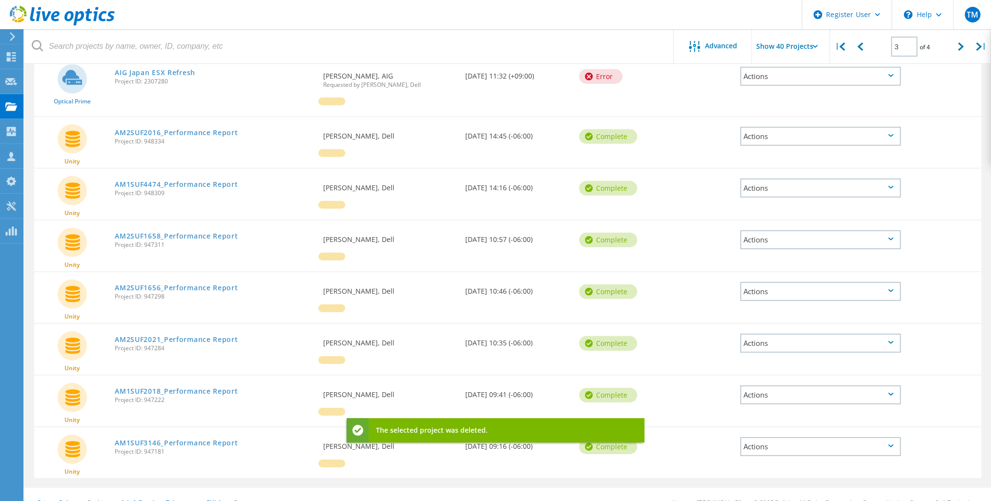
click at [776, 386] on div "Actions" at bounding box center [820, 395] width 161 height 19
click at [773, 411] on div "Delete" at bounding box center [820, 418] width 159 height 15
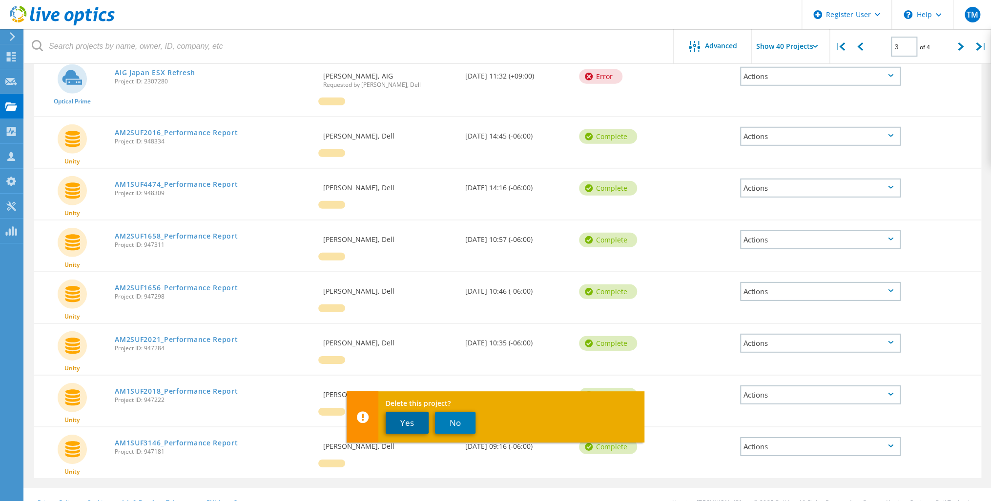
click at [412, 420] on button "Yes" at bounding box center [407, 423] width 43 height 22
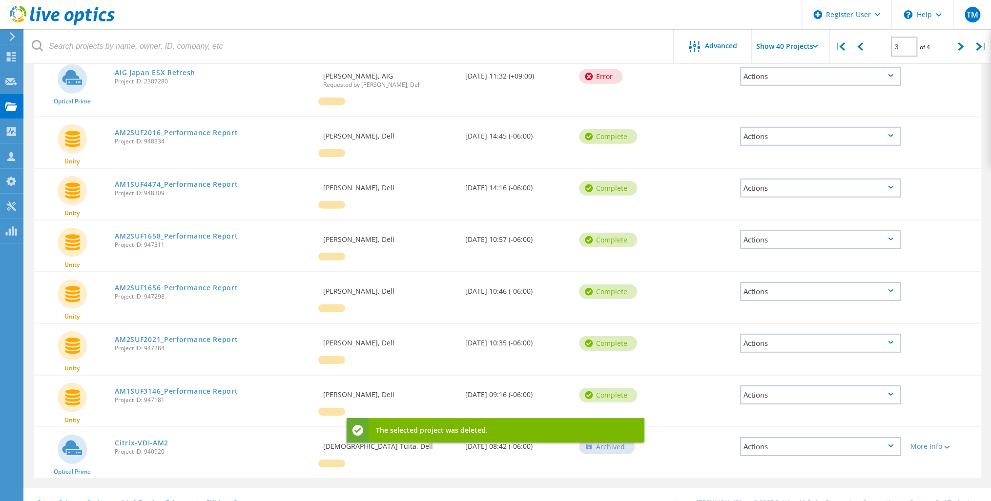
click at [788, 437] on div "Actions" at bounding box center [820, 446] width 161 height 19
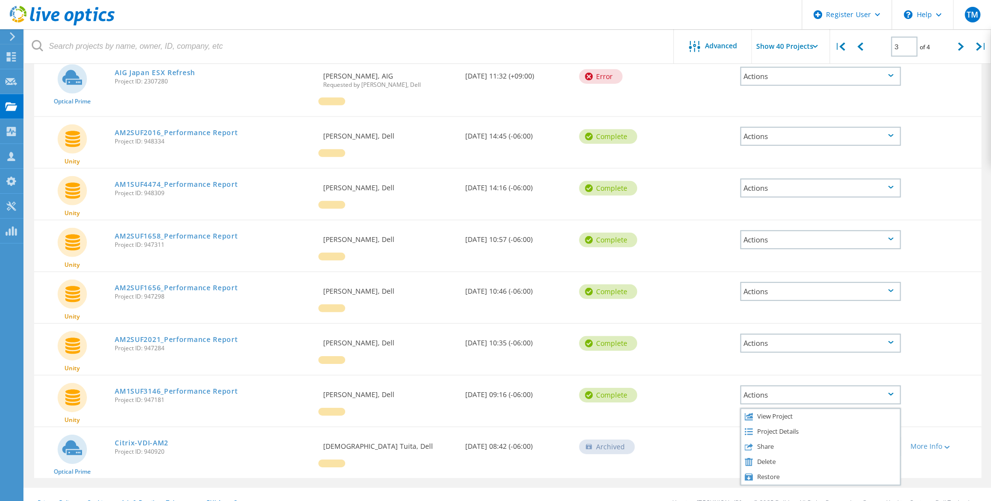
click at [646, 384] on div "Complete" at bounding box center [616, 394] width 85 height 37
click at [775, 386] on div "Actions" at bounding box center [820, 395] width 161 height 19
click at [766, 411] on div "Delete" at bounding box center [820, 418] width 159 height 15
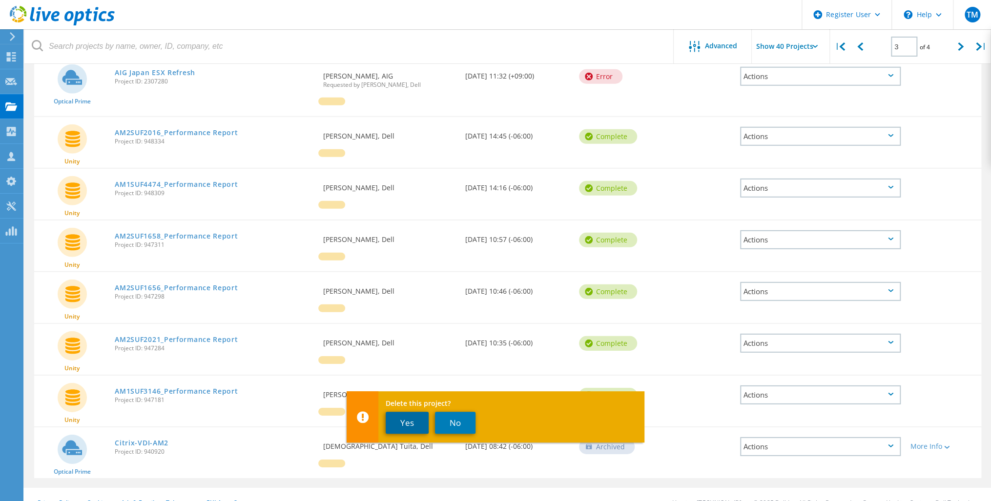
click at [415, 423] on button "Yes" at bounding box center [407, 423] width 43 height 22
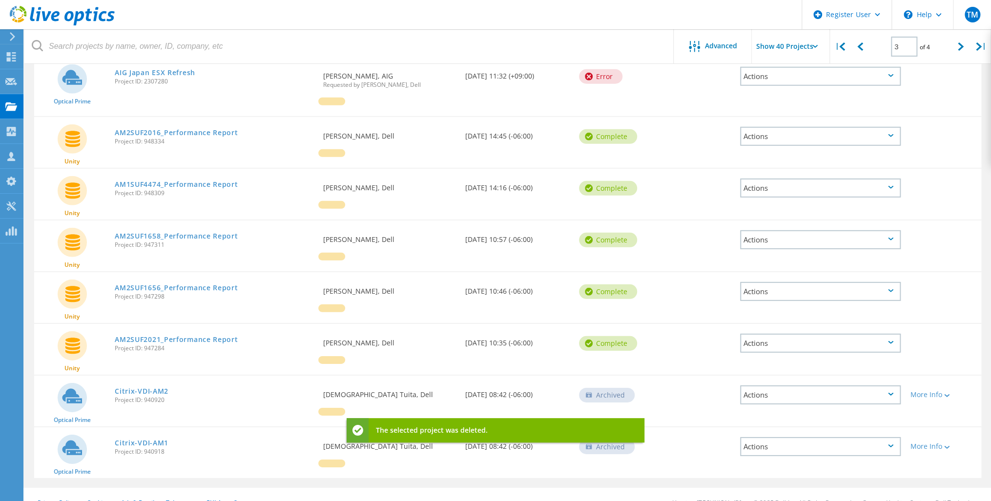
click at [771, 334] on div "Actions" at bounding box center [820, 343] width 161 height 19
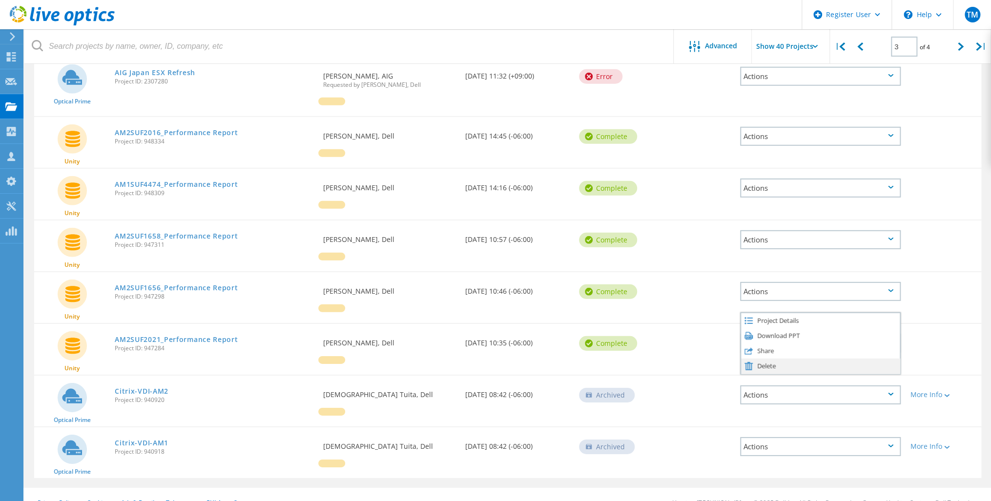
click at [762, 359] on div "Delete" at bounding box center [820, 366] width 159 height 15
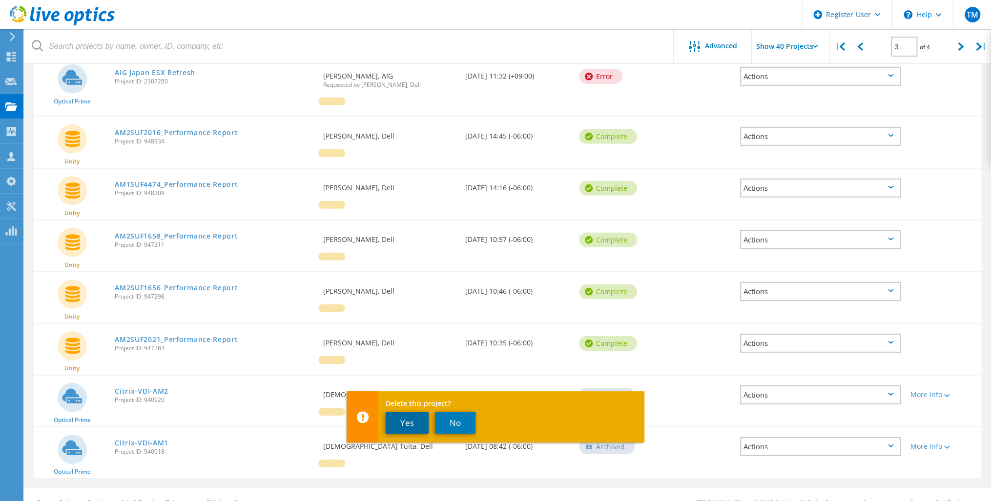
click at [406, 425] on button "Yes" at bounding box center [407, 423] width 43 height 22
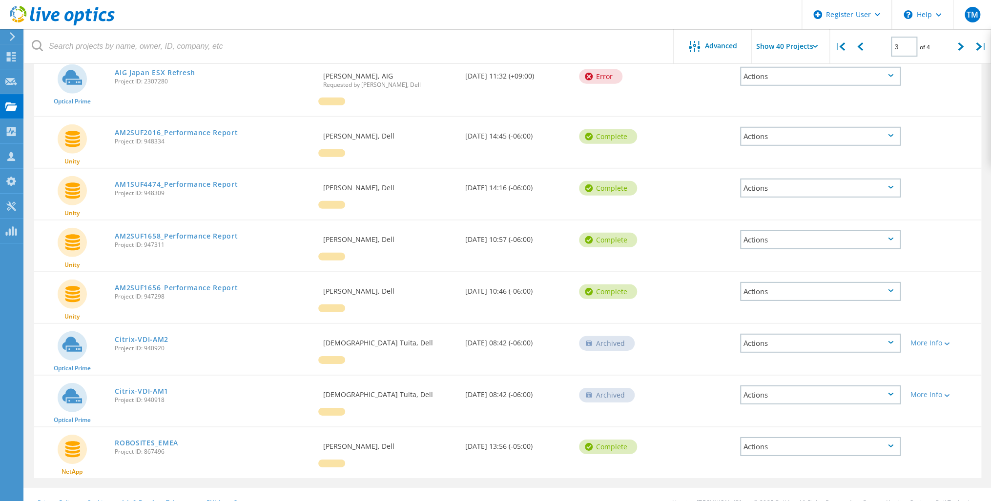
click at [780, 282] on div "Actions" at bounding box center [820, 291] width 161 height 19
click at [762, 307] on div "Delete" at bounding box center [820, 314] width 159 height 15
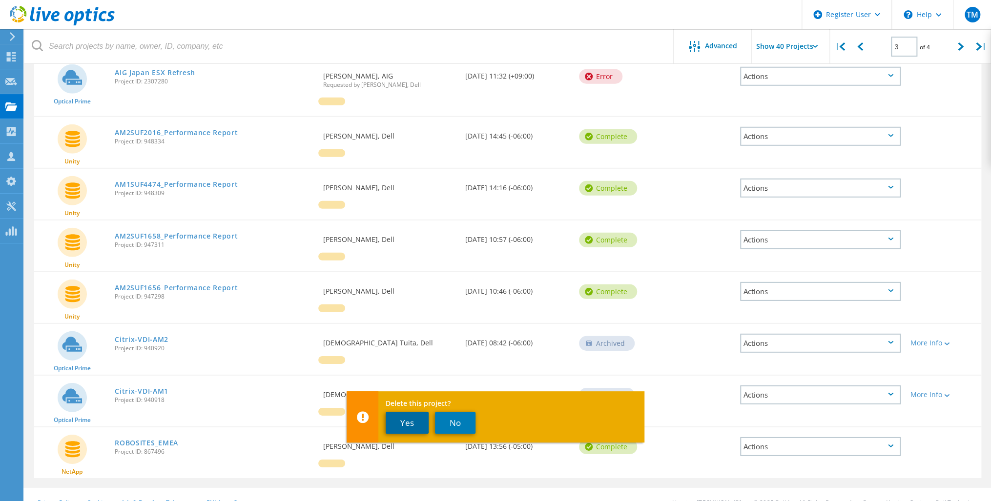
click at [409, 424] on button "Yes" at bounding box center [407, 423] width 43 height 22
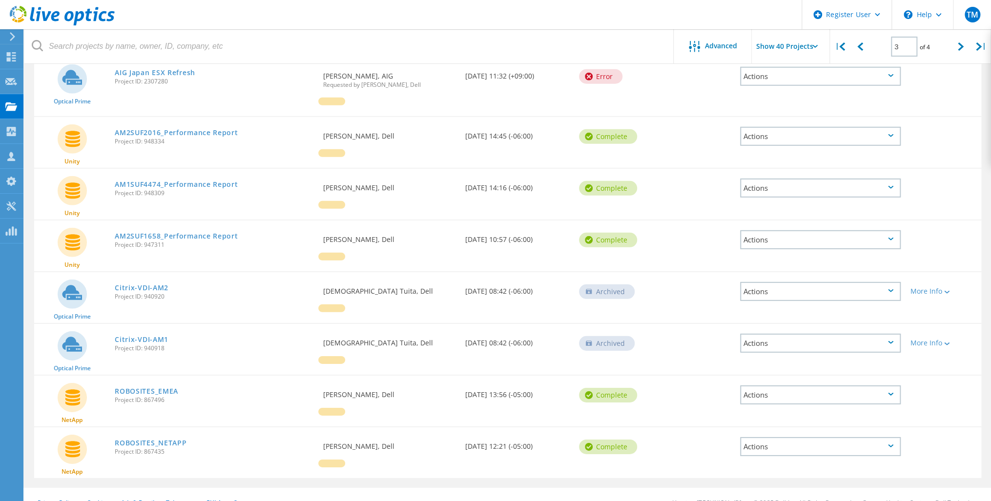
click at [769, 230] on div "Actions" at bounding box center [820, 239] width 161 height 19
click at [768, 255] on div "Delete" at bounding box center [820, 262] width 159 height 15
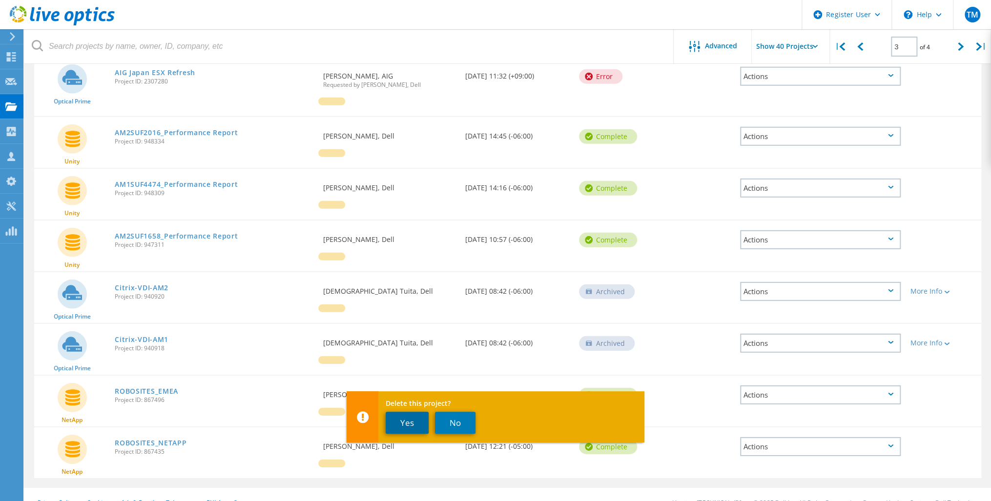
click at [422, 423] on button "Yes" at bounding box center [407, 423] width 43 height 22
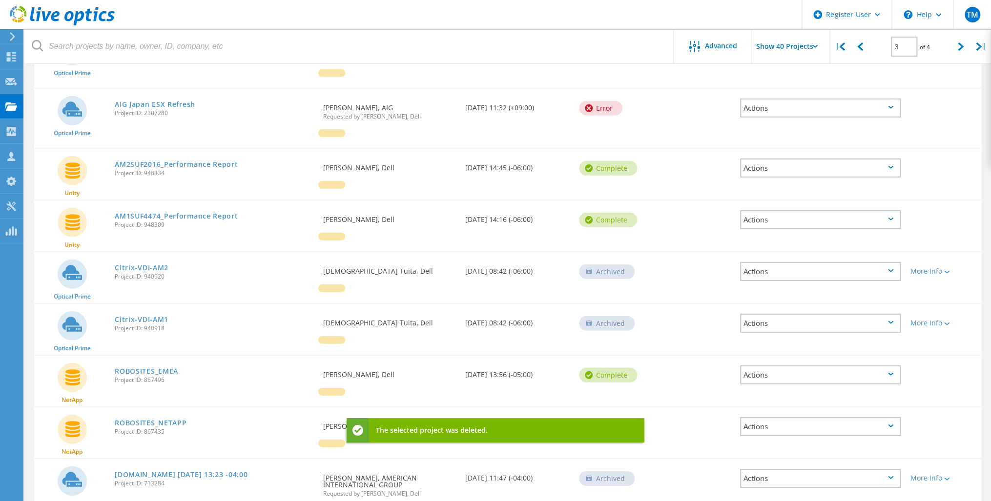
scroll to position [1743, 0]
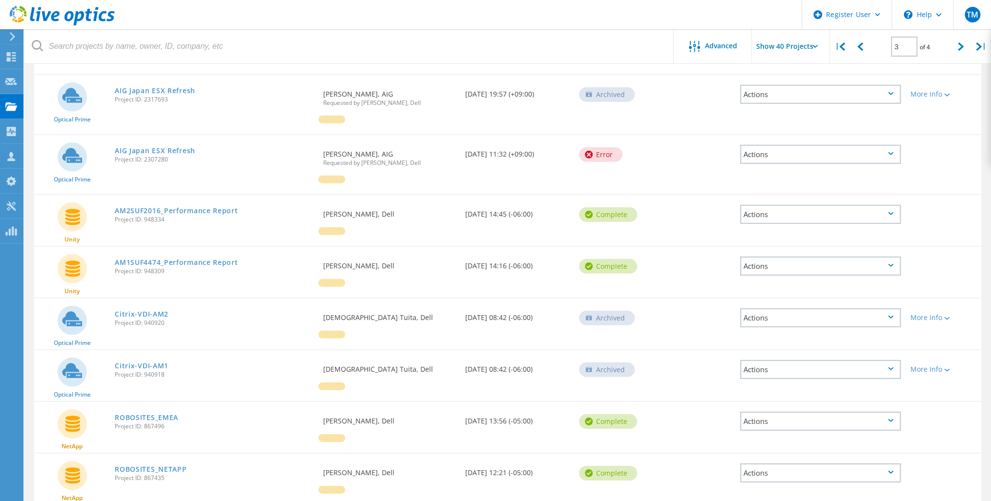
click at [769, 205] on div "Actions" at bounding box center [820, 214] width 161 height 19
click at [760, 230] on div "Delete" at bounding box center [820, 237] width 159 height 15
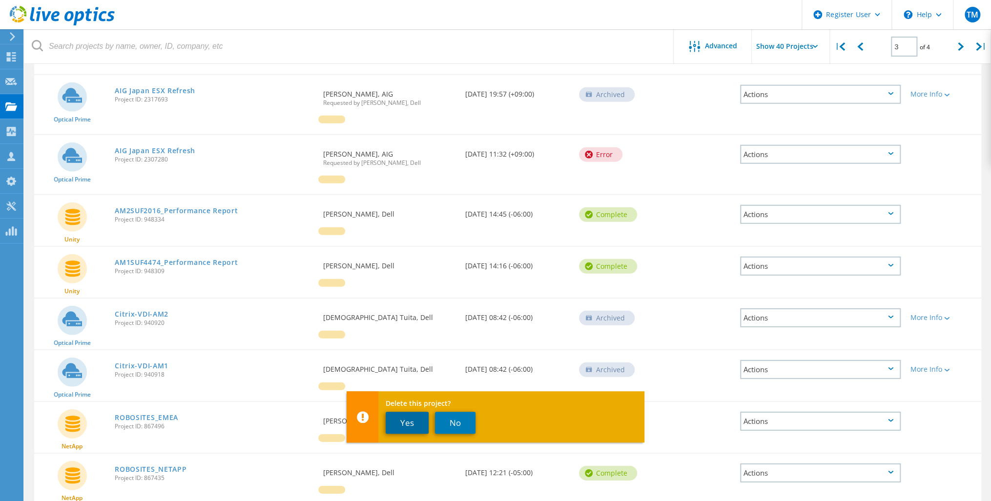
click at [402, 422] on button "Yes" at bounding box center [407, 423] width 43 height 22
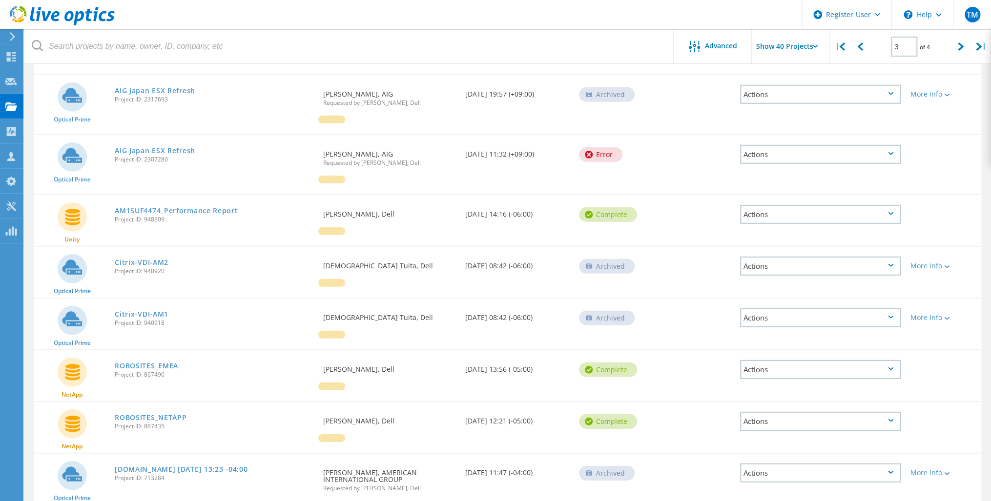
click at [769, 205] on div "Actions" at bounding box center [820, 214] width 161 height 19
click at [765, 230] on div "Delete" at bounding box center [820, 237] width 159 height 15
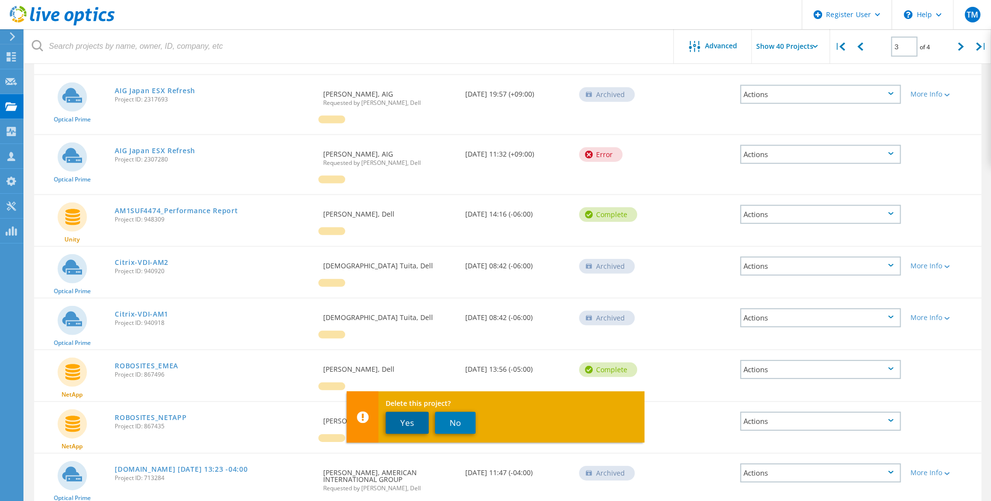
click at [420, 421] on button "Yes" at bounding box center [407, 423] width 43 height 22
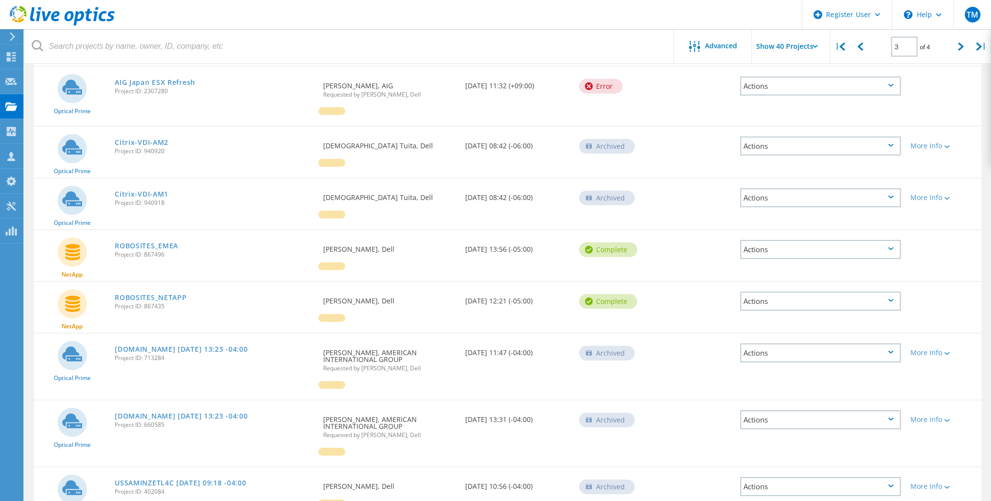
scroll to position [1821, 0]
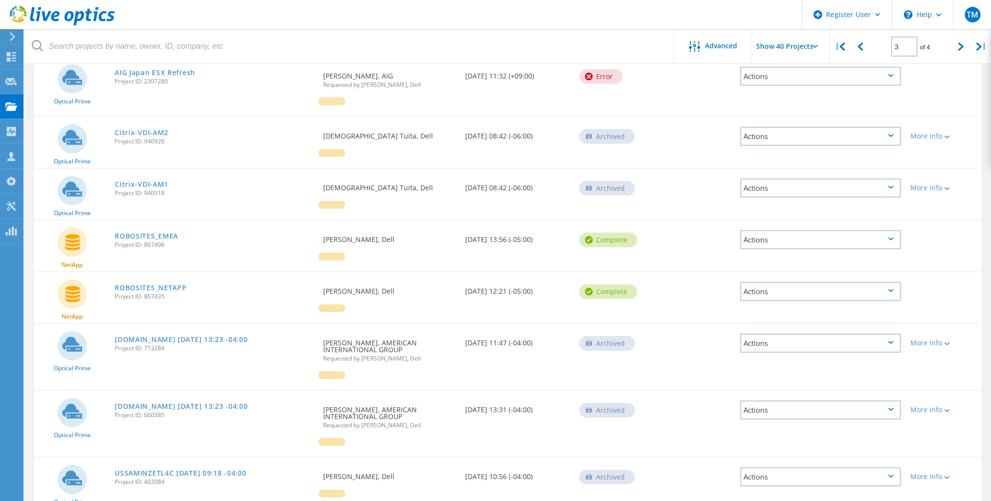
click at [758, 334] on div "Actions" at bounding box center [820, 343] width 161 height 19
click at [766, 351] on div "Delete" at bounding box center [820, 358] width 159 height 15
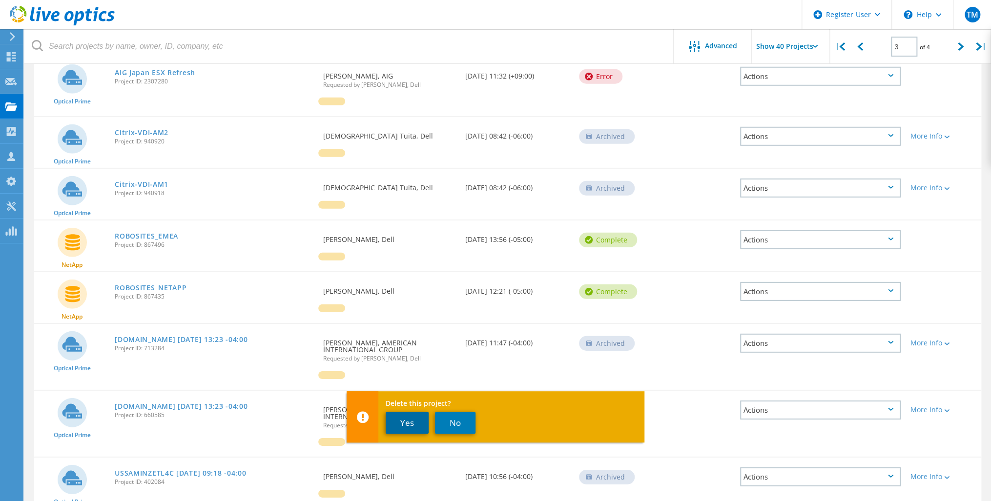
click at [406, 424] on button "Yes" at bounding box center [407, 423] width 43 height 22
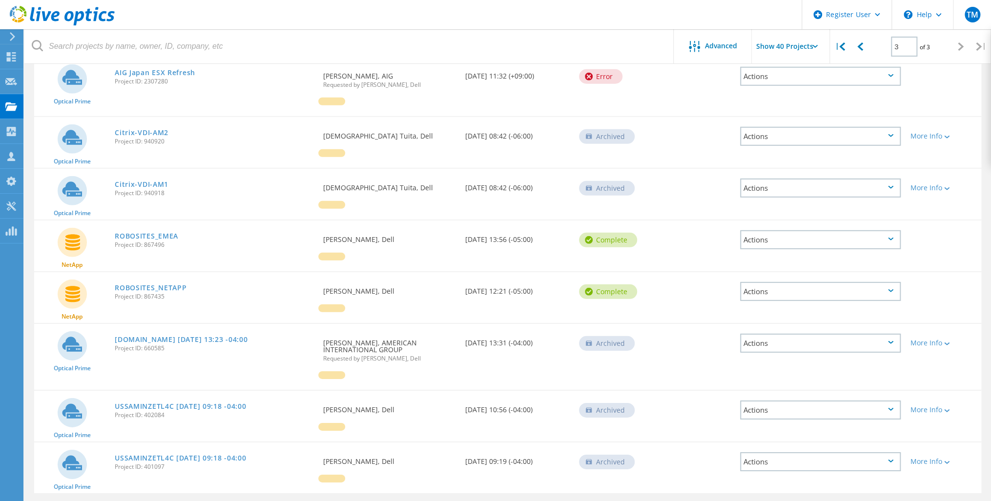
click at [764, 334] on div "Actions" at bounding box center [820, 343] width 161 height 19
click at [768, 351] on div "Delete" at bounding box center [820, 358] width 159 height 15
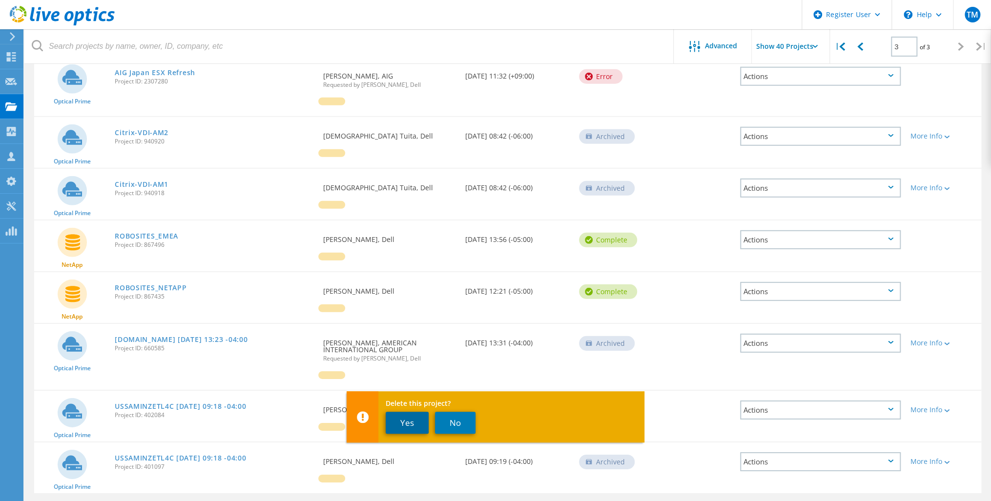
click at [416, 424] on button "Yes" at bounding box center [407, 423] width 43 height 22
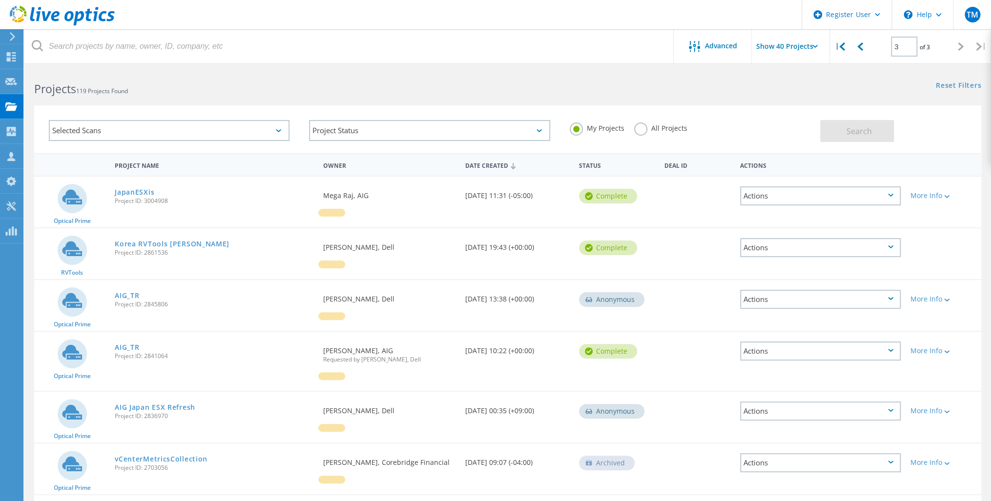
scroll to position [0, 0]
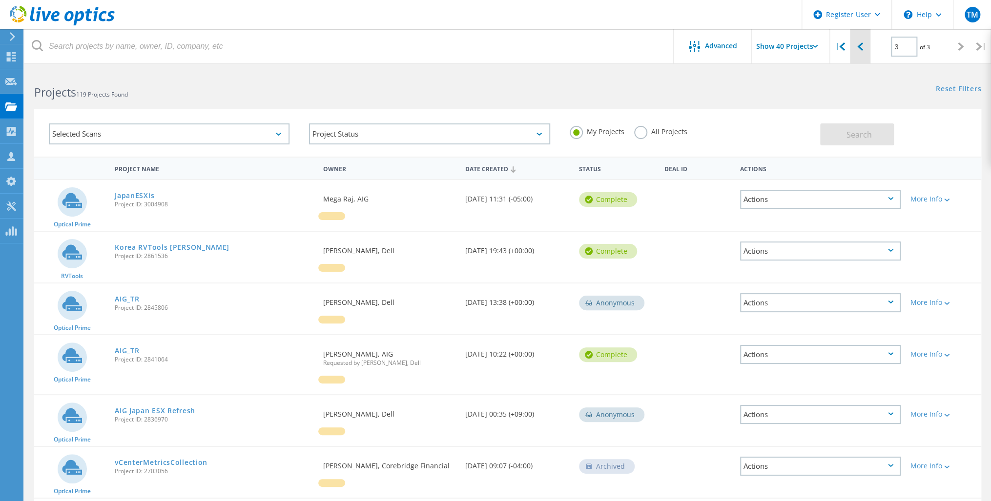
click at [861, 47] on icon at bounding box center [860, 46] width 6 height 8
type input "2"
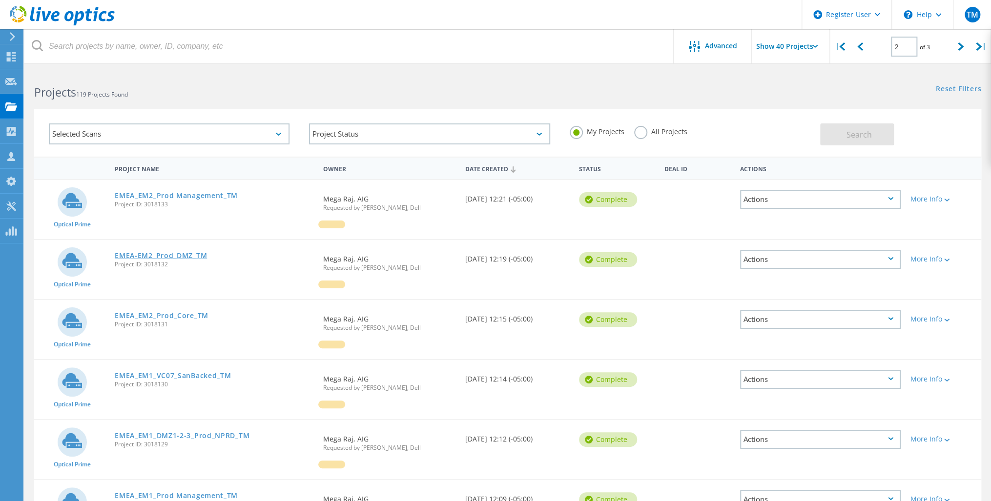
click at [178, 255] on link "EMEA-EM2_Prod_DMZ_TM" at bounding box center [161, 255] width 92 height 7
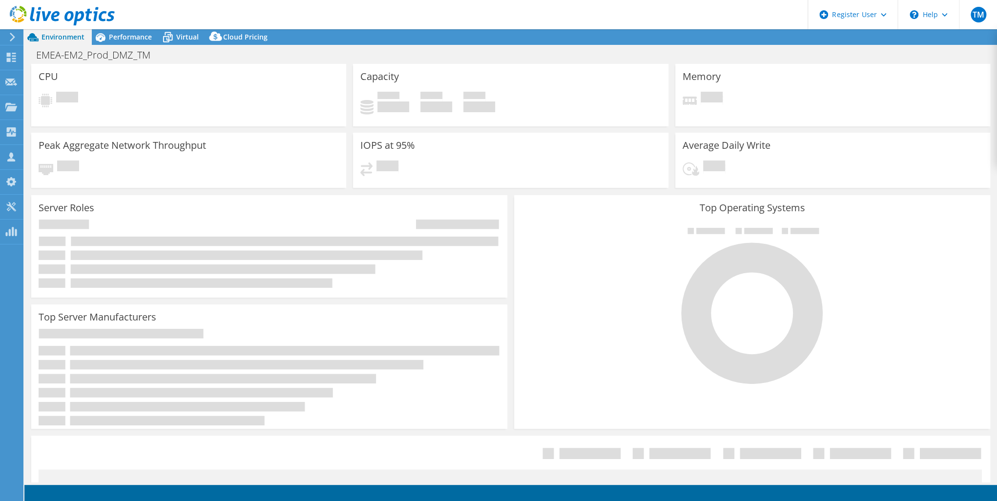
select select "USD"
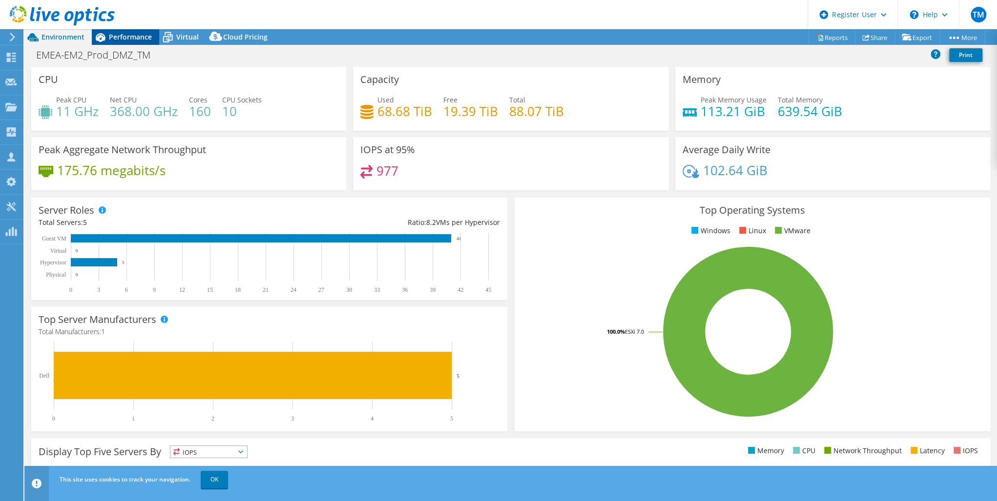
click at [131, 35] on span "Performance" at bounding box center [130, 36] width 43 height 9
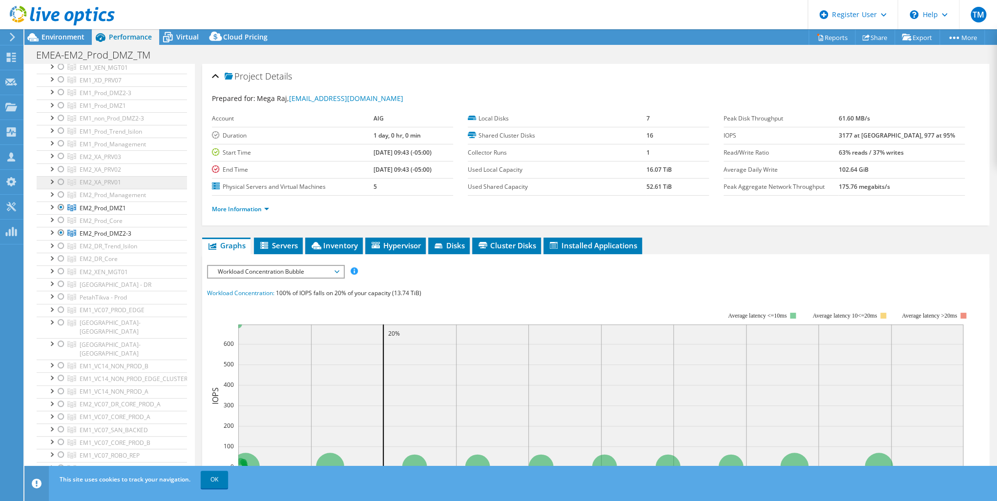
scroll to position [117, 0]
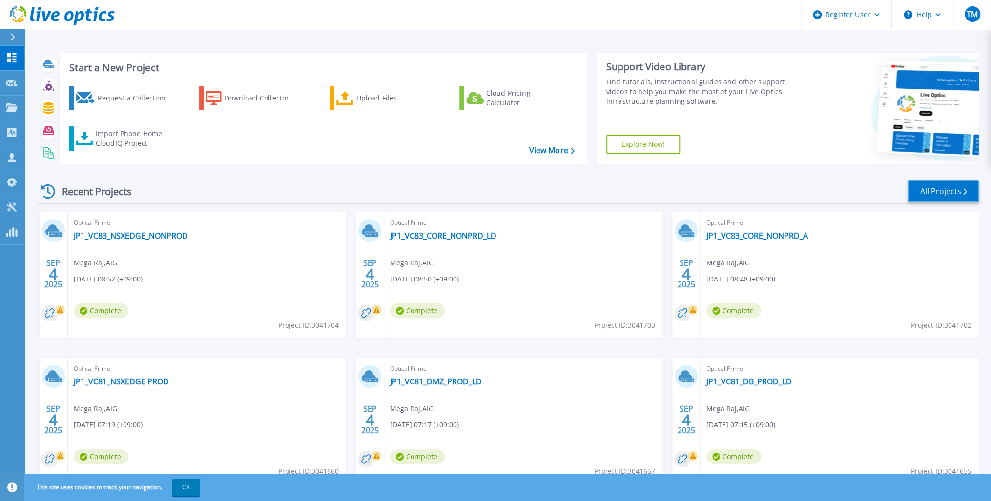
click at [935, 187] on link "All Projects" at bounding box center [943, 192] width 71 height 22
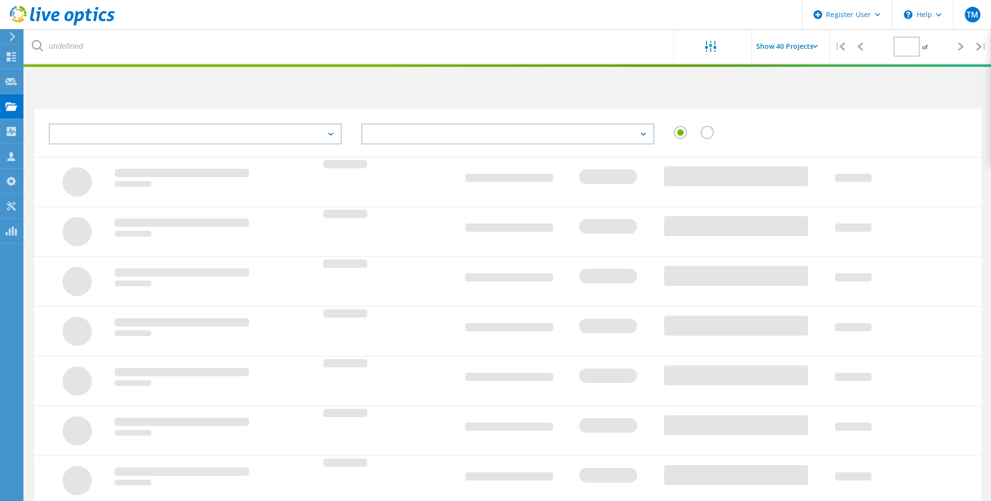
type input "2"
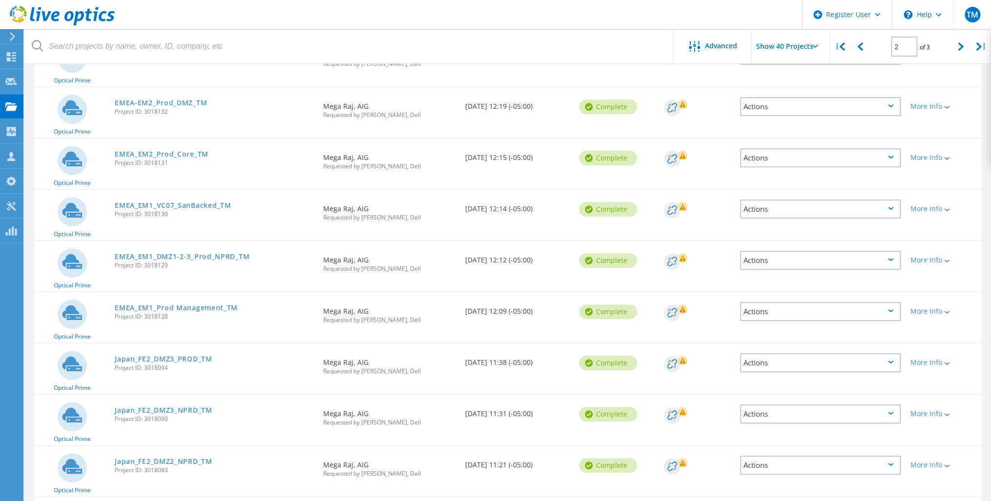
scroll to position [156, 0]
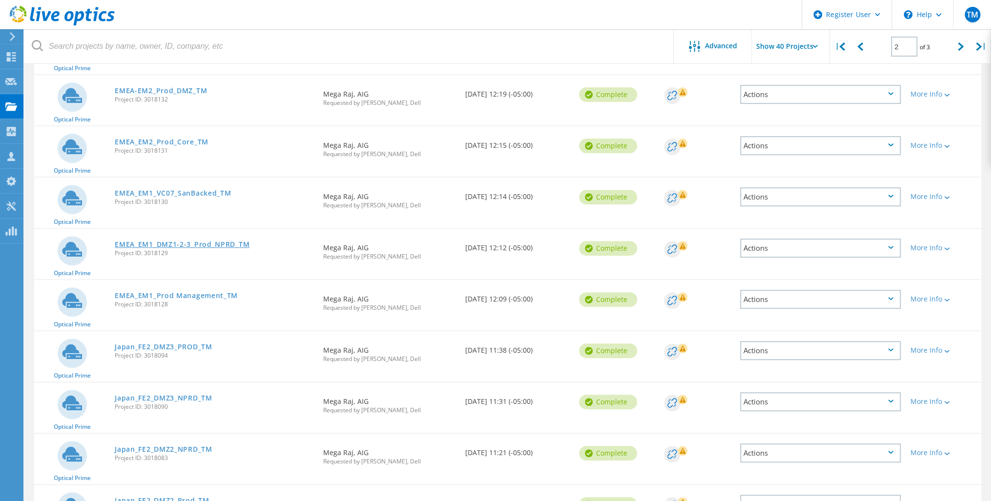
click at [187, 244] on link "EMEA_EM1_DMZ1-2-3_Prod_NPRD_TM" at bounding box center [182, 244] width 135 height 7
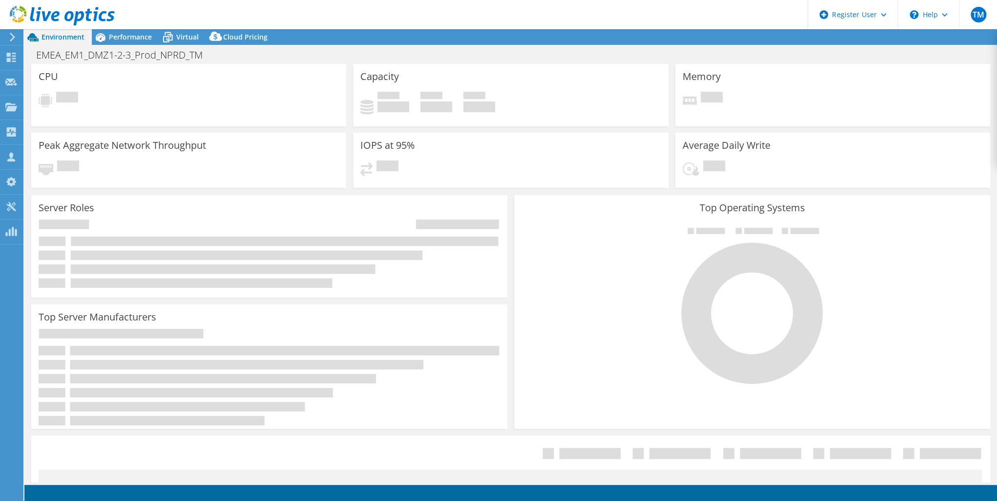
select select "USD"
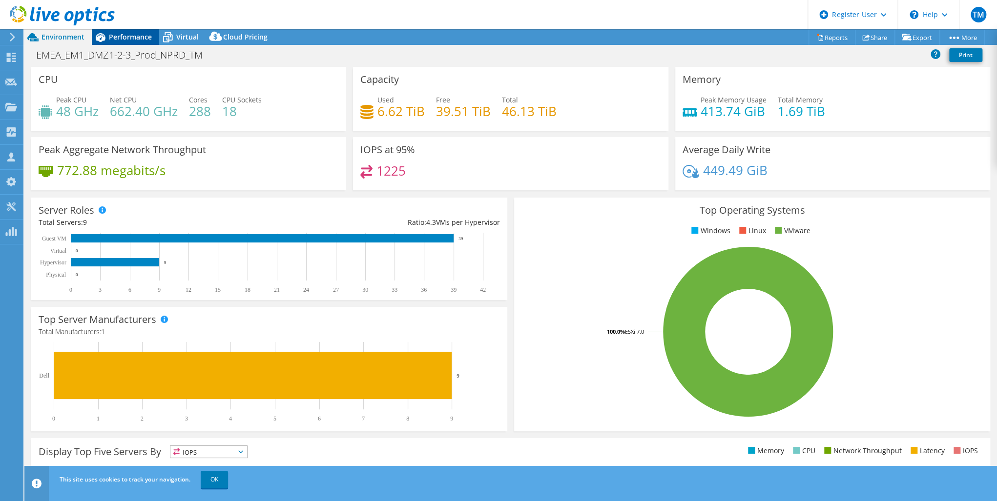
click at [114, 36] on span "Performance" at bounding box center [130, 36] width 43 height 9
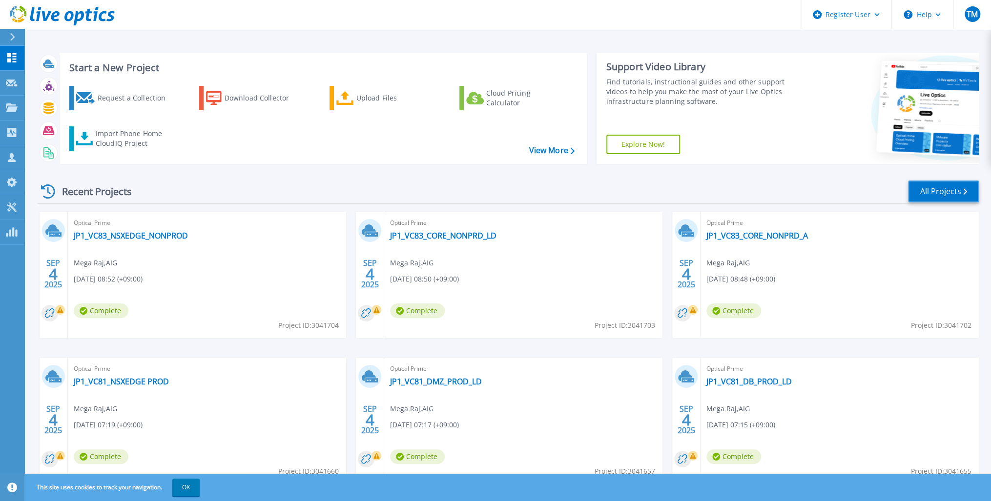
click at [944, 195] on link "All Projects" at bounding box center [943, 192] width 71 height 22
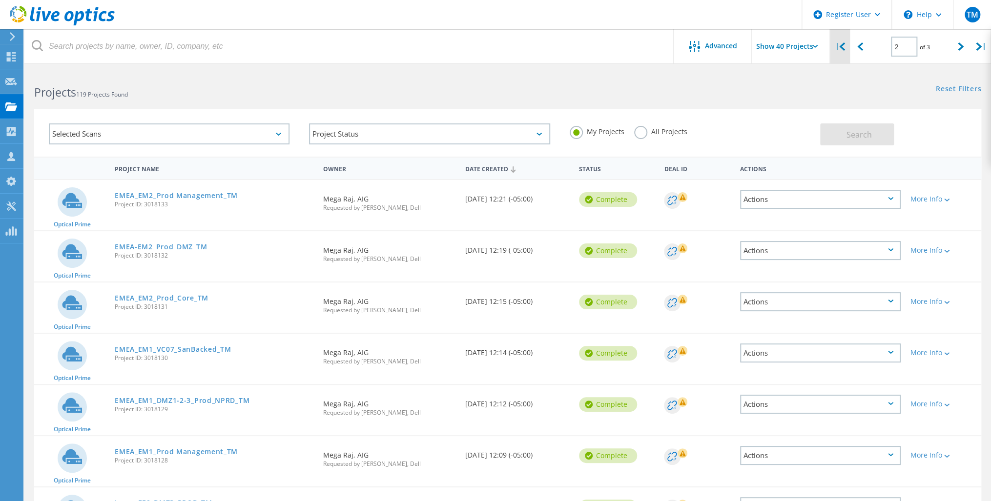
click at [838, 47] on div "|" at bounding box center [840, 46] width 20 height 35
type input "1"
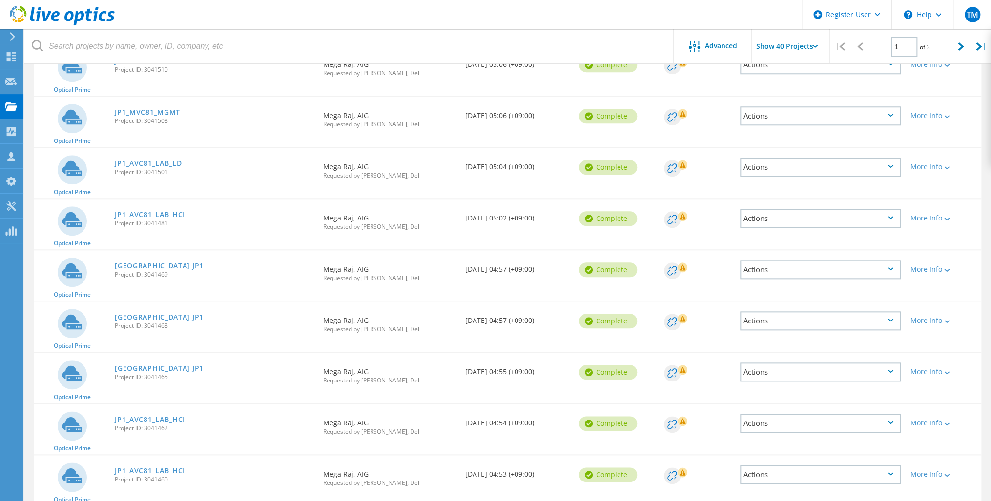
scroll to position [547, 0]
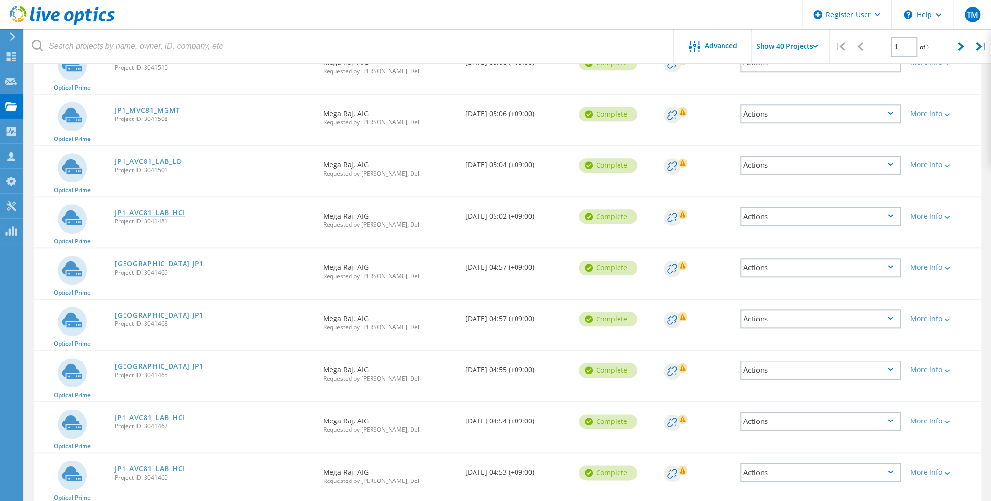
click at [144, 209] on link "JP1_AVC81_LAB_HCI" at bounding box center [150, 212] width 70 height 7
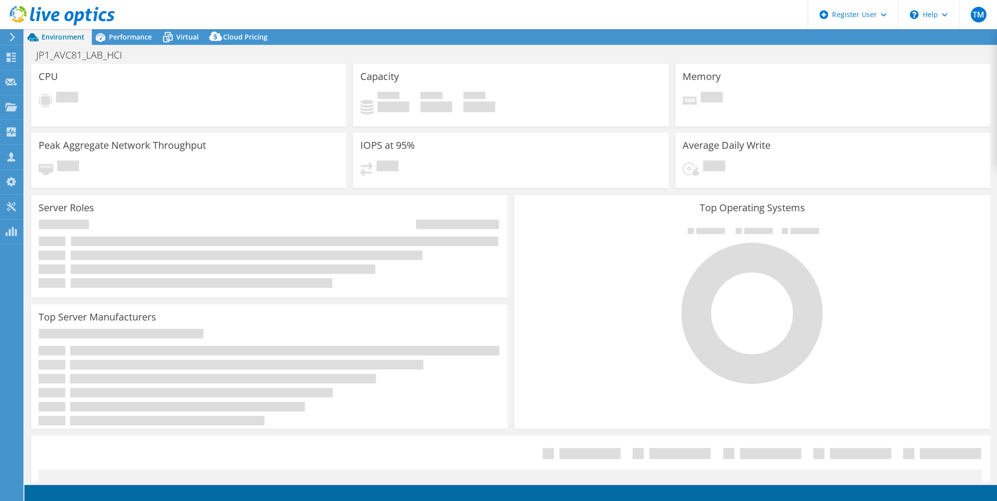
select select "USD"
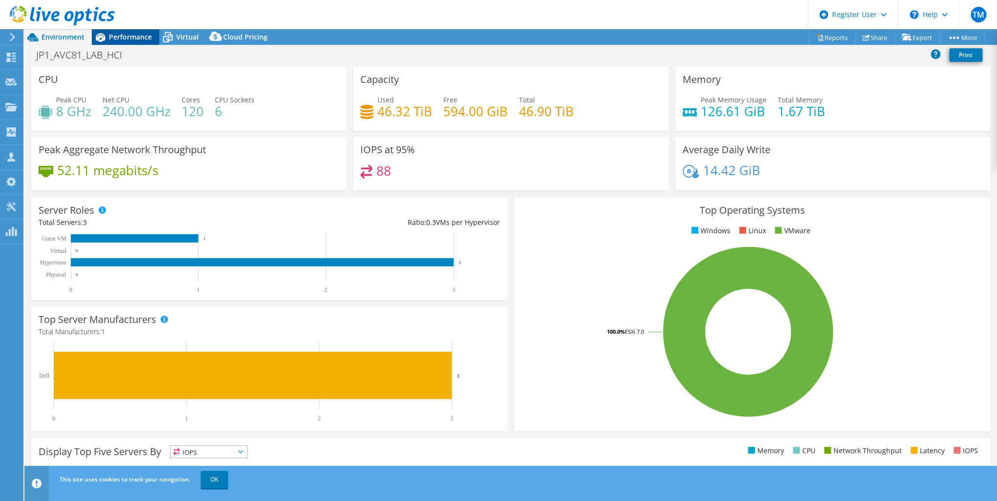
click at [114, 33] on div "TM Dell User [PERSON_NAME] [PERSON_NAME][EMAIL_ADDRESS][PERSON_NAME][DOMAIN_NAM…" at bounding box center [498, 250] width 997 height 501
click at [115, 35] on span "Performance" at bounding box center [130, 36] width 43 height 9
